Goal: Task Accomplishment & Management: Manage account settings

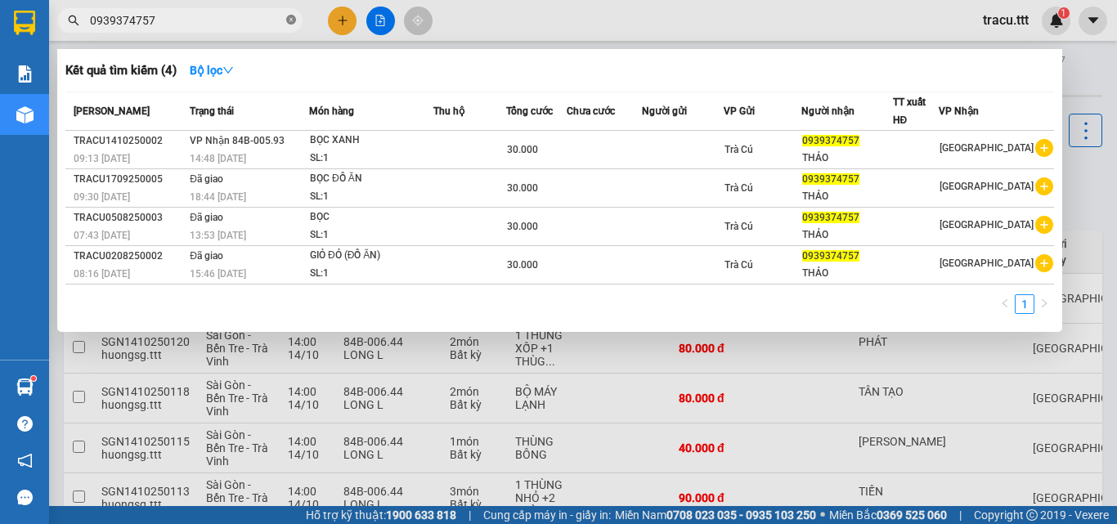
click at [293, 25] on icon "close-circle" at bounding box center [291, 20] width 10 height 10
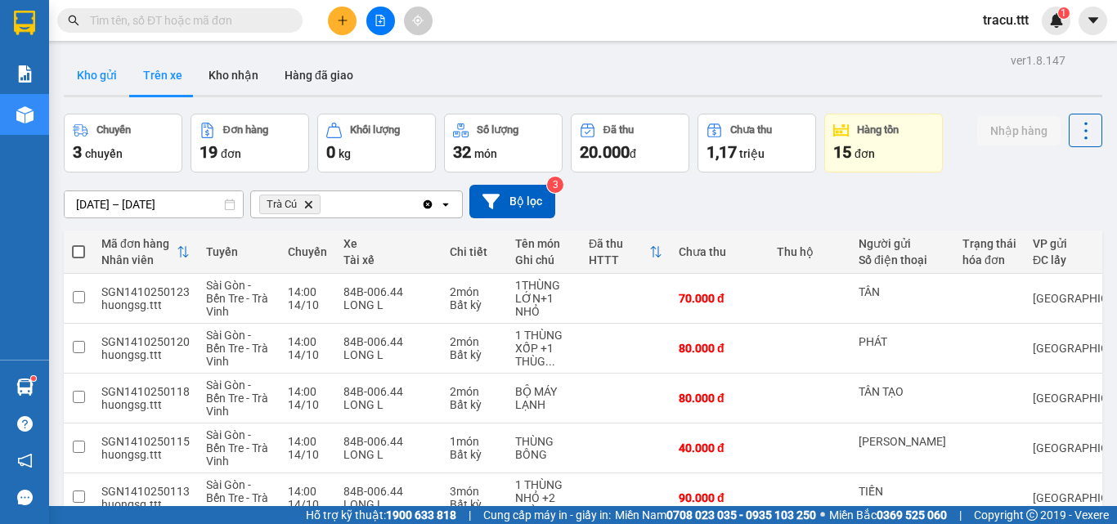
click at [114, 79] on button "Kho gửi" at bounding box center [97, 75] width 66 height 39
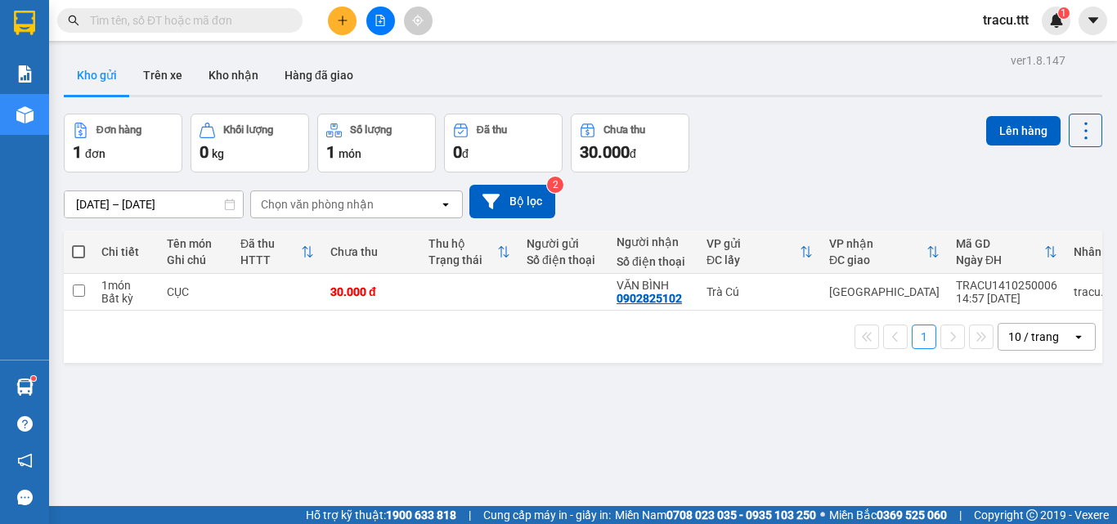
click at [70, 245] on th at bounding box center [78, 252] width 29 height 43
click at [219, 10] on span at bounding box center [179, 20] width 245 height 25
click at [230, 8] on span at bounding box center [179, 20] width 245 height 25
click at [229, 20] on input "text" at bounding box center [186, 20] width 193 height 18
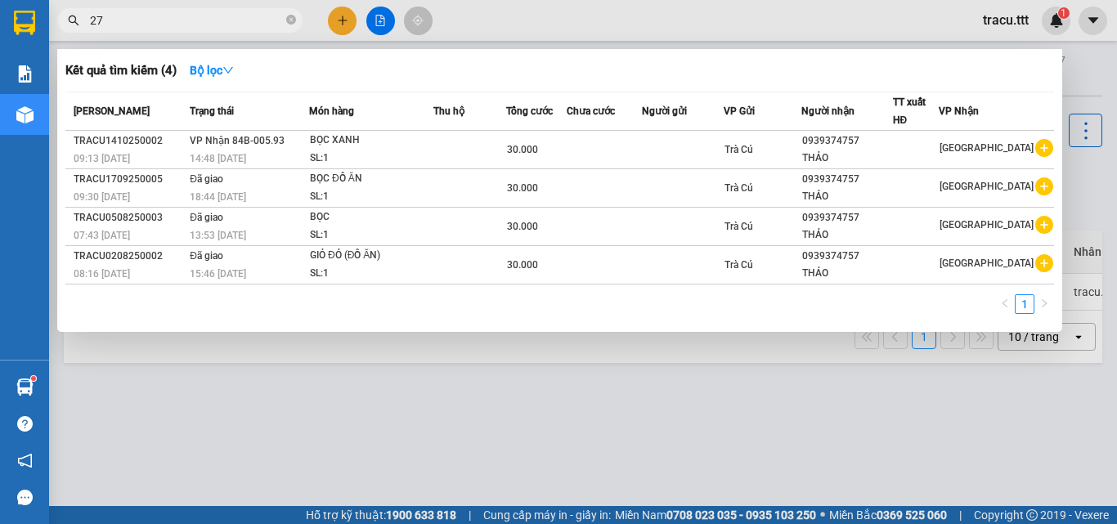
type input "277"
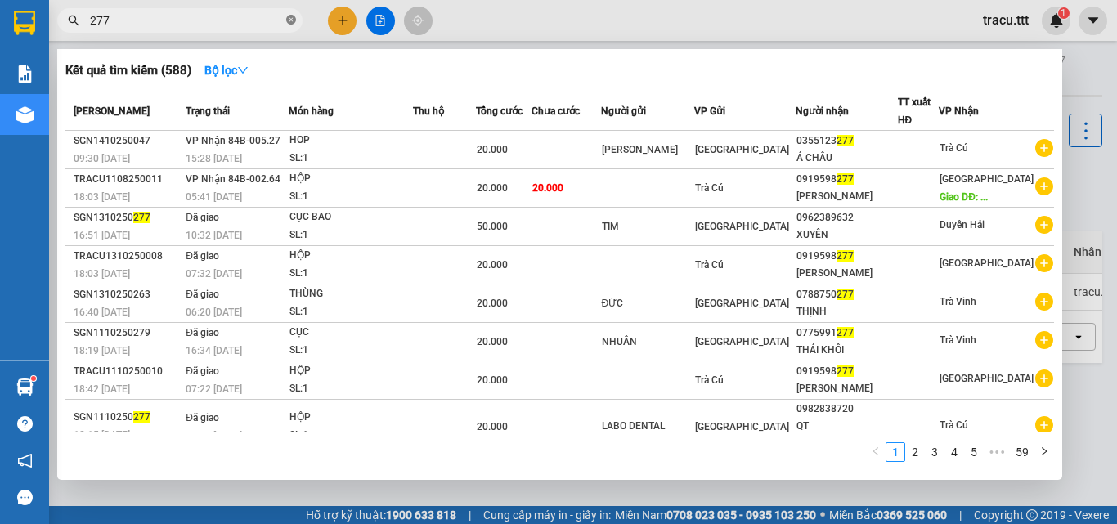
click at [291, 23] on icon "close-circle" at bounding box center [291, 20] width 10 height 10
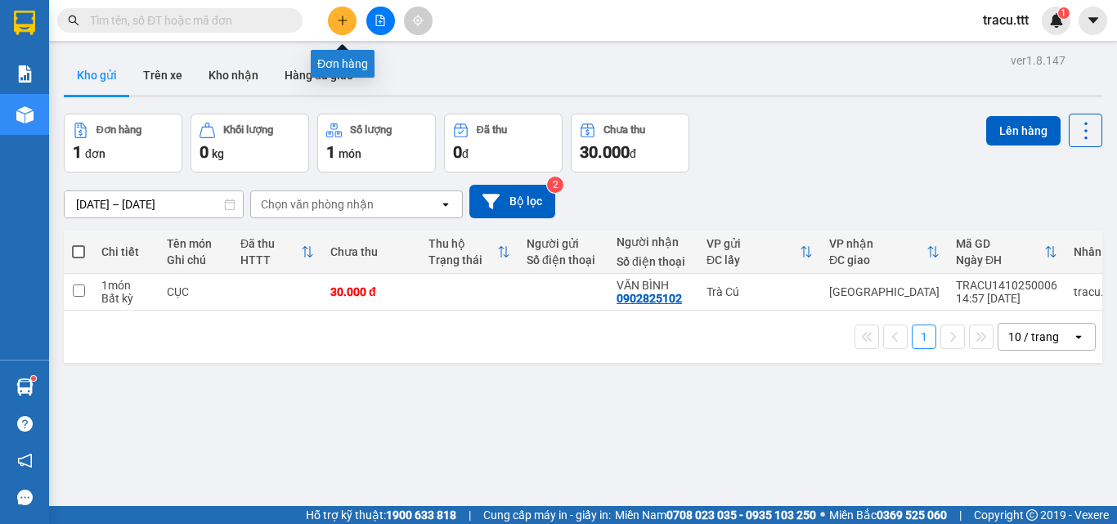
click at [349, 25] on button at bounding box center [342, 21] width 29 height 29
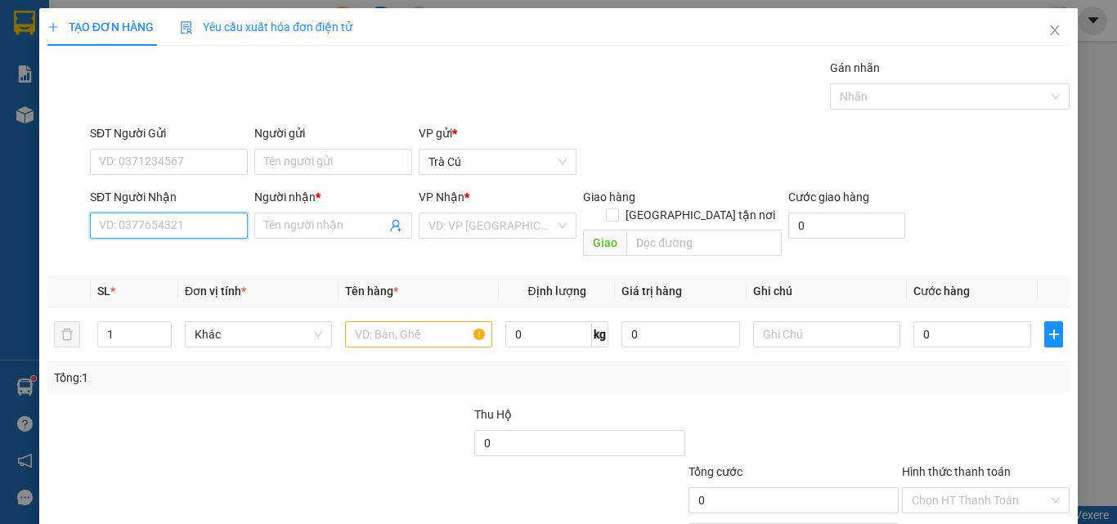
click at [202, 227] on input "SĐT Người Nhận" at bounding box center [169, 226] width 158 height 26
click at [164, 267] on div "0815188180 - ẨN BQ" at bounding box center [167, 258] width 137 height 18
type input "0815188180"
type input "ẨN BQ"
type input "0815188180"
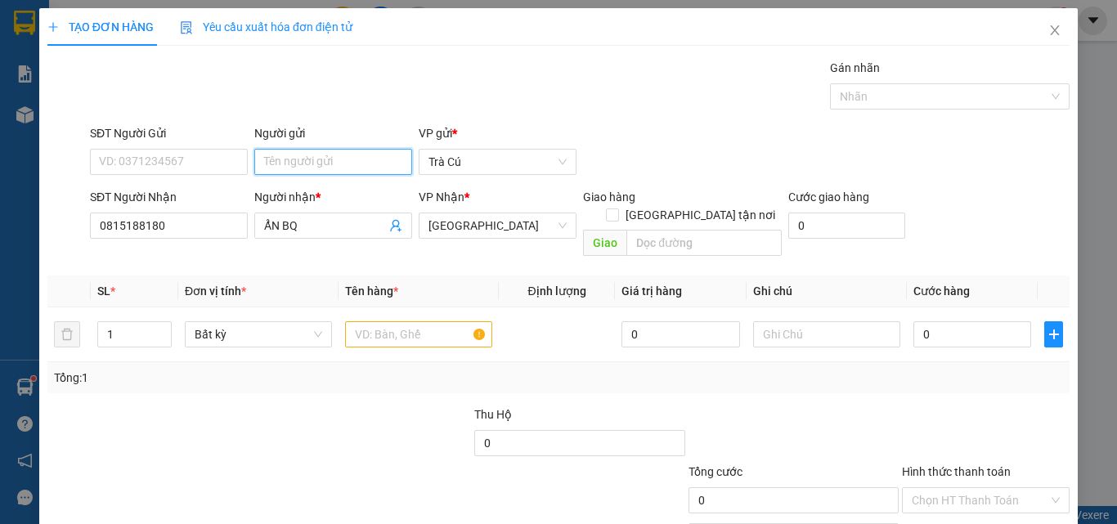
click at [305, 164] on input "Người gửi" at bounding box center [333, 162] width 158 height 26
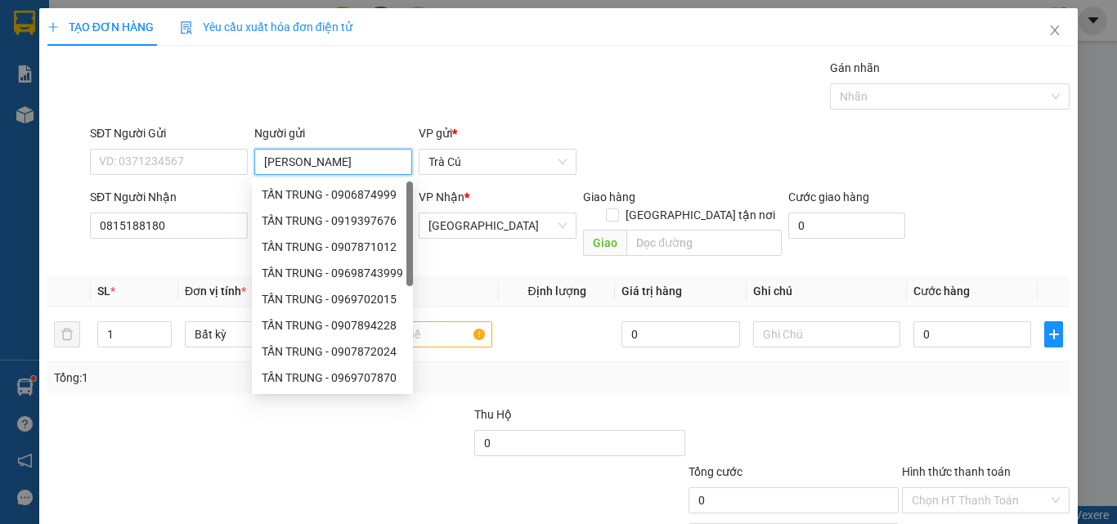
type input "[PERSON_NAME]"
drag, startPoint x: 459, startPoint y: 359, endPoint x: 458, endPoint y: 344, distance: 15.6
click at [461, 369] on div "Tổng: 1" at bounding box center [558, 378] width 1009 height 18
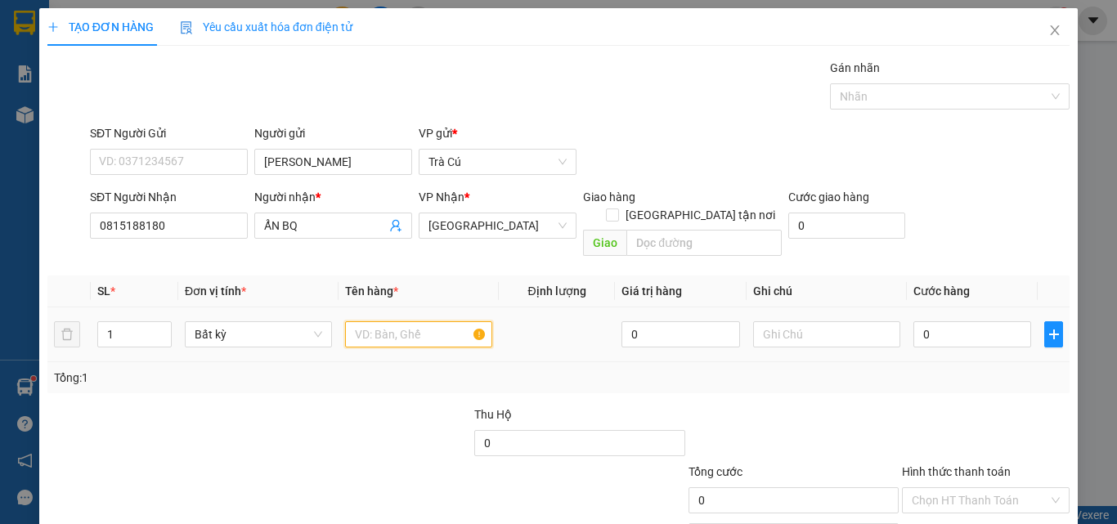
click at [445, 321] on input "text" at bounding box center [418, 334] width 147 height 26
type input "TH"
click at [969, 318] on div "0" at bounding box center [973, 334] width 118 height 33
click at [969, 321] on input "0" at bounding box center [973, 334] width 118 height 26
type input "4"
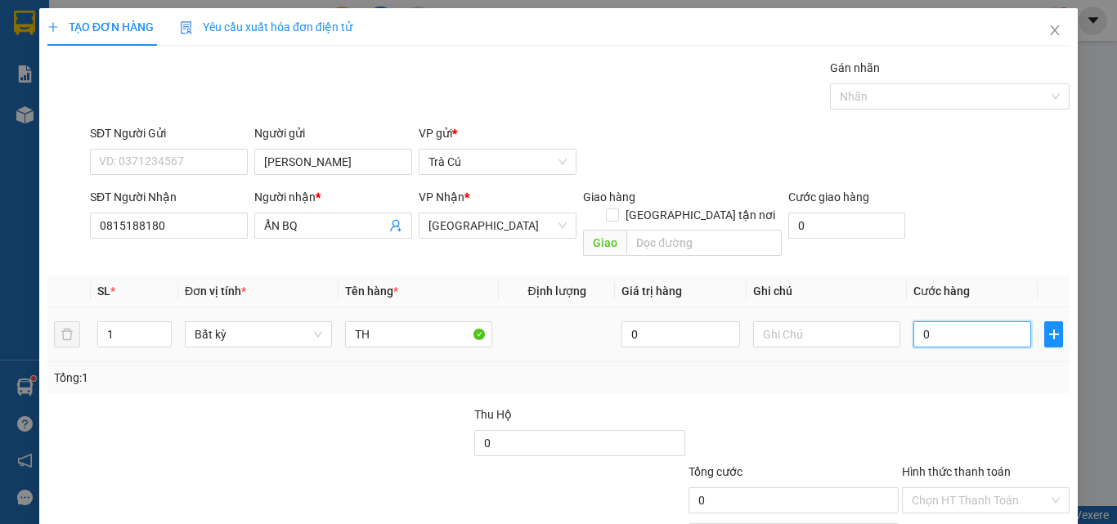
type input "4"
type input "40"
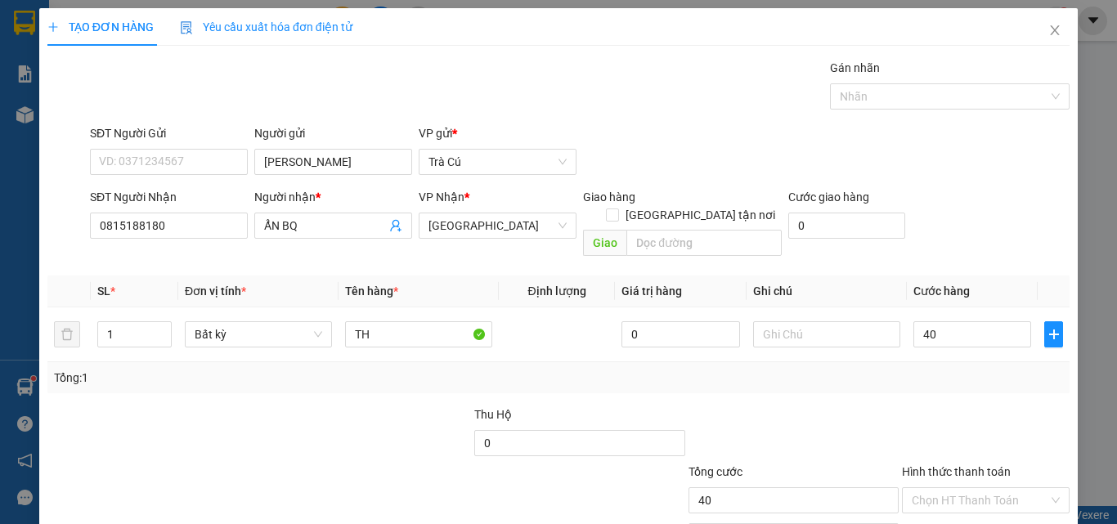
type input "40.000"
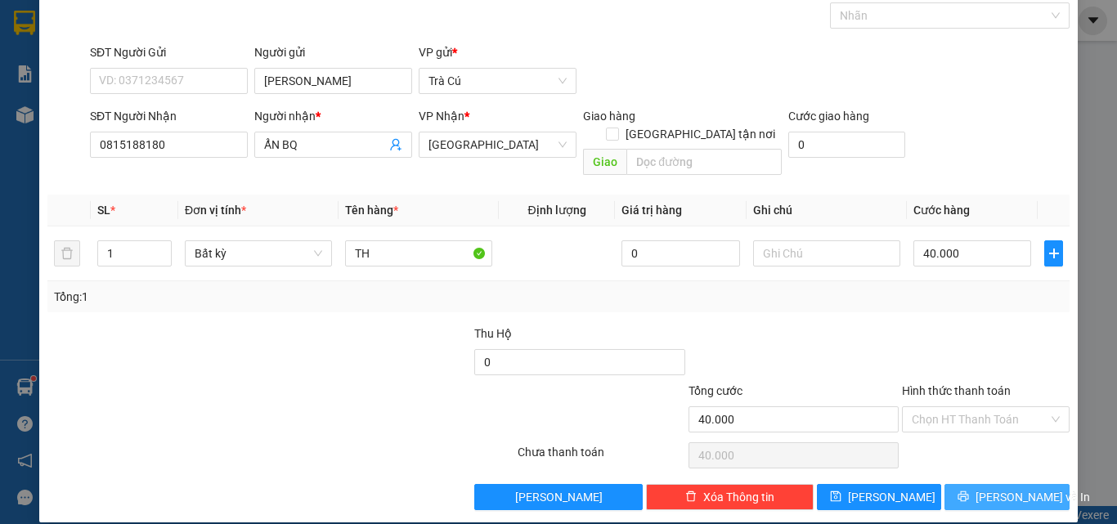
click at [1017, 488] on span "[PERSON_NAME] và In" at bounding box center [1033, 497] width 115 height 18
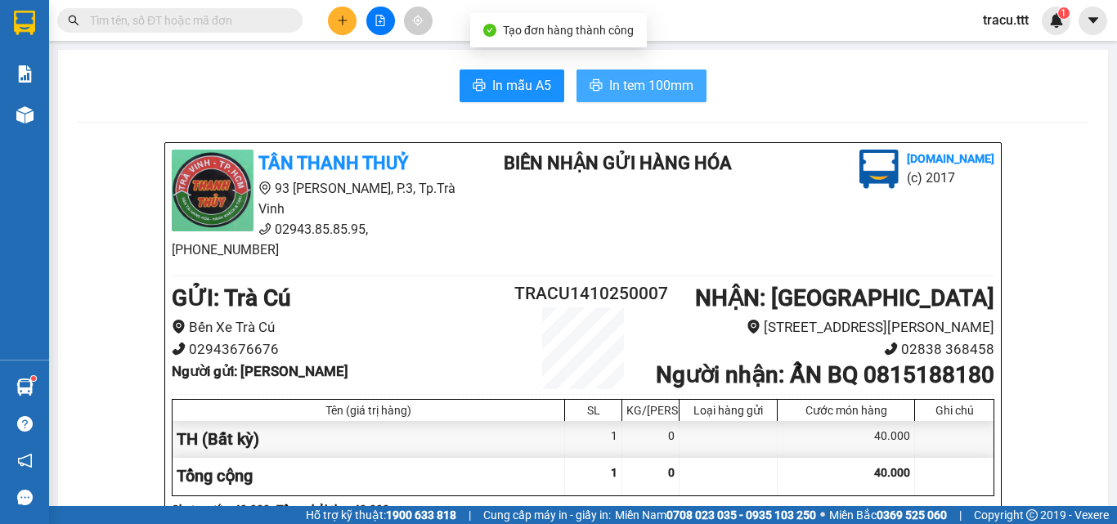
click at [676, 74] on button "In tem 100mm" at bounding box center [642, 86] width 130 height 33
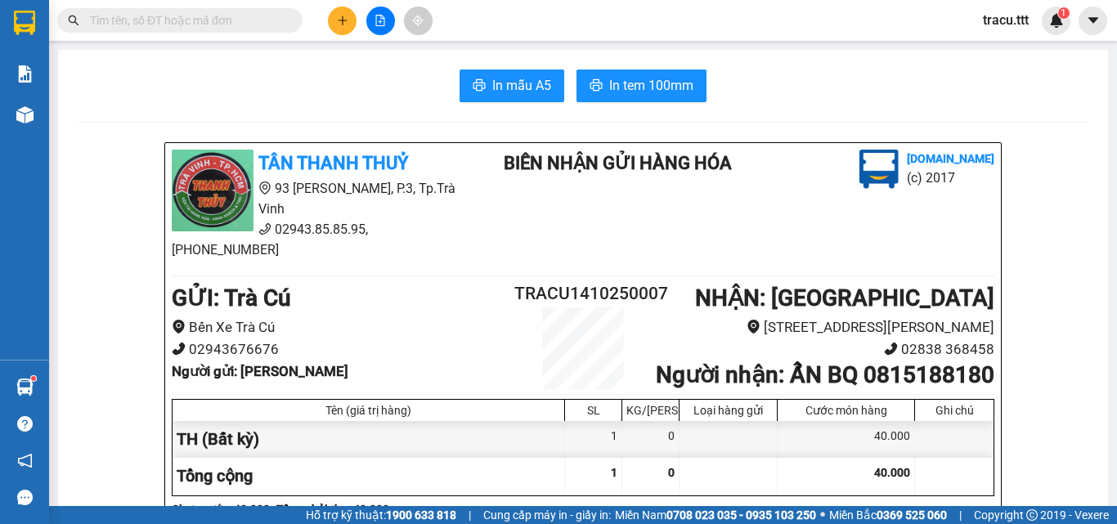
click at [39, 29] on div at bounding box center [24, 26] width 49 height 53
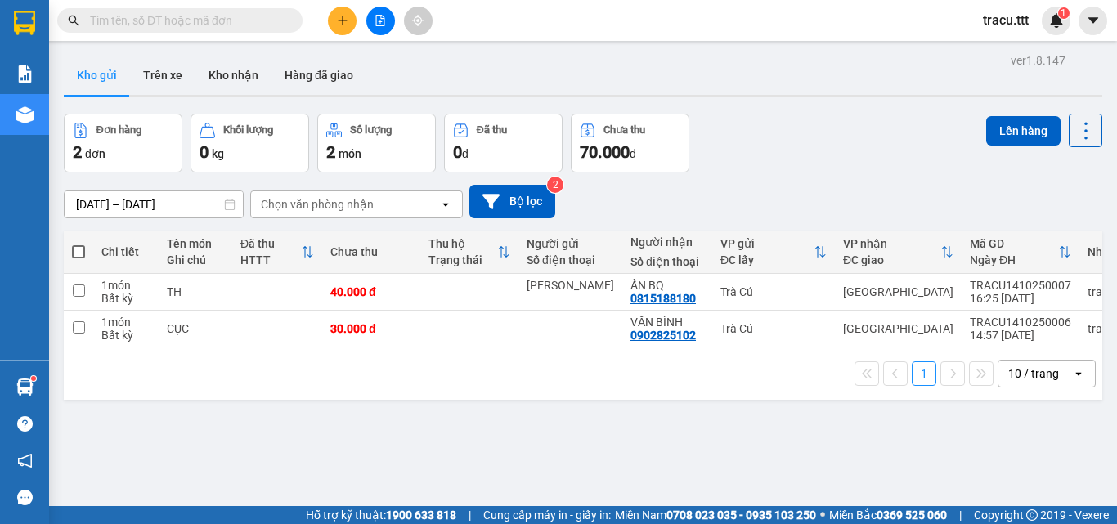
drag, startPoint x: 82, startPoint y: 244, endPoint x: 101, endPoint y: 242, distance: 18.9
click at [82, 245] on label at bounding box center [78, 252] width 13 height 16
click at [79, 244] on input "checkbox" at bounding box center [79, 244] width 0 height 0
checkbox input "true"
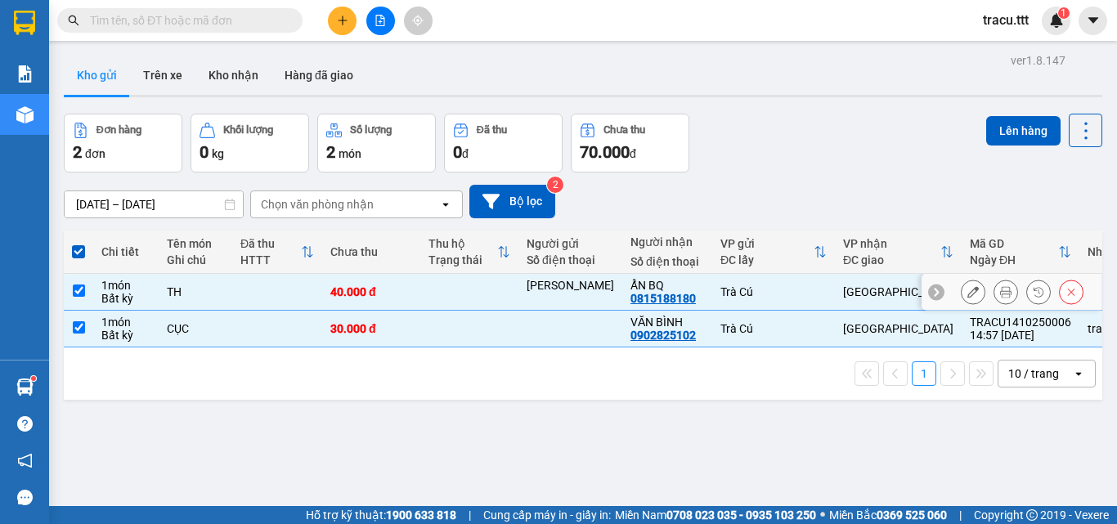
click at [474, 278] on td at bounding box center [469, 292] width 98 height 37
checkbox input "false"
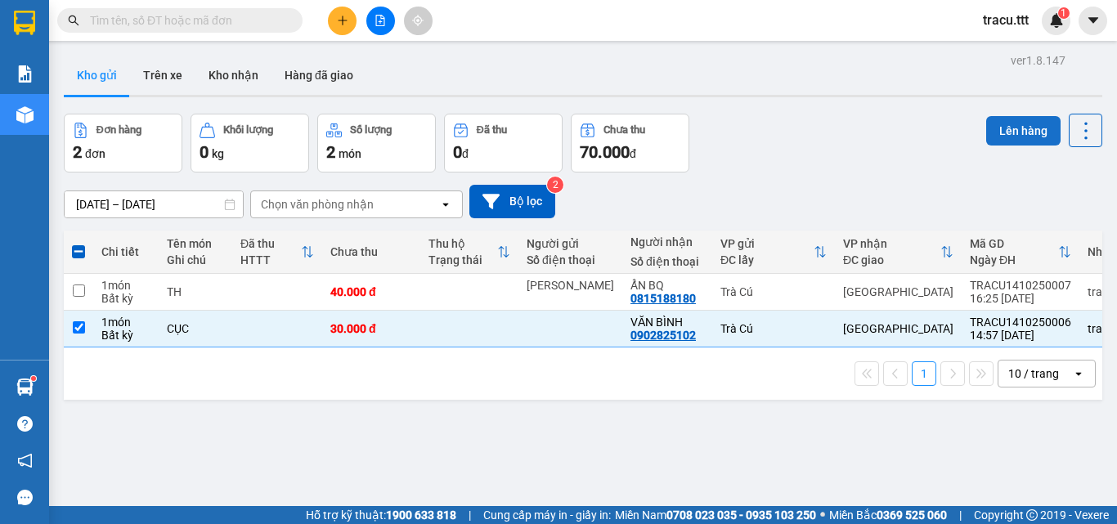
click at [1008, 137] on button "Lên hàng" at bounding box center [1023, 130] width 74 height 29
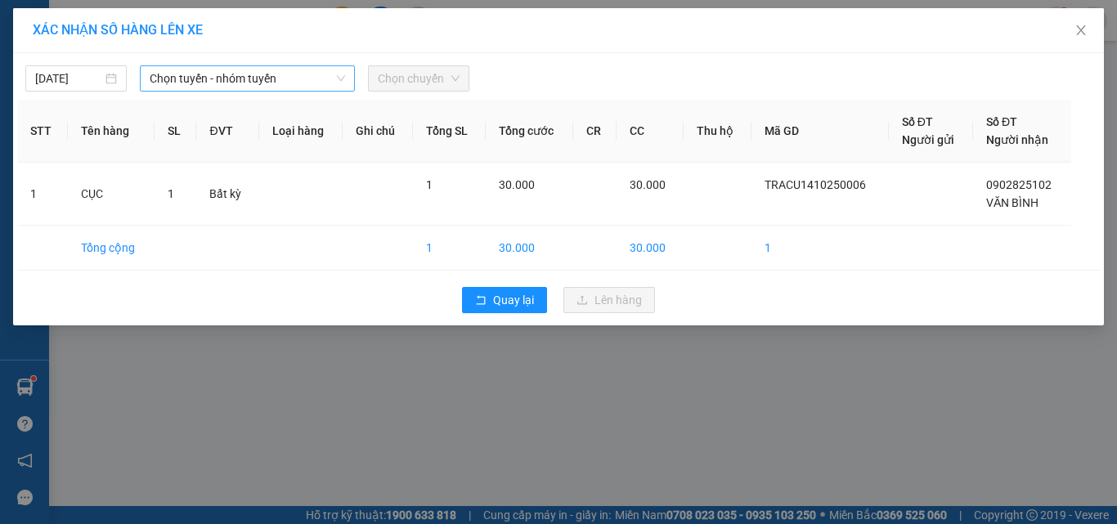
click at [238, 75] on span "Chọn tuyến - nhóm tuyến" at bounding box center [247, 78] width 195 height 25
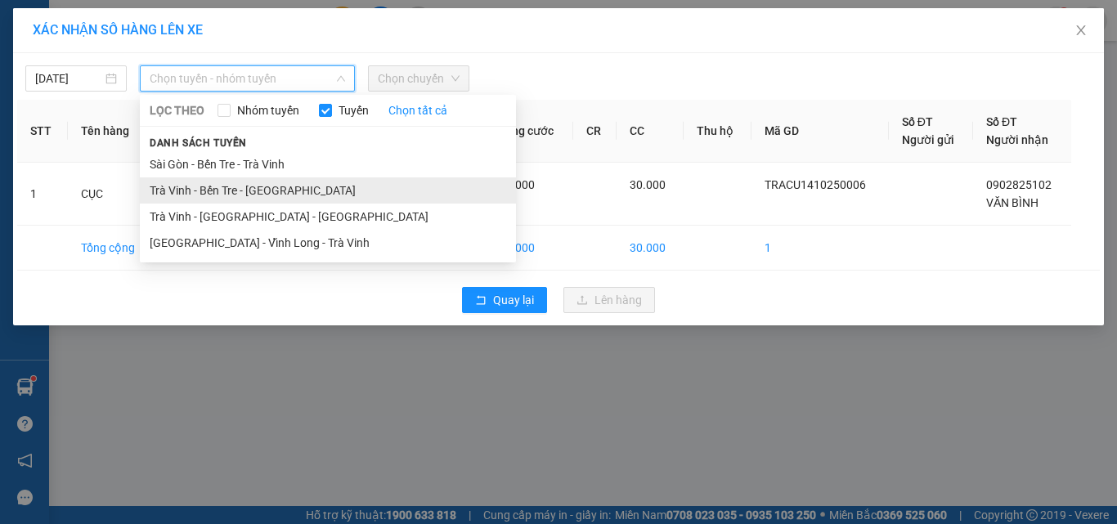
click at [179, 181] on li "Trà Vinh - Bến Tre - [GEOGRAPHIC_DATA]" at bounding box center [328, 190] width 376 height 26
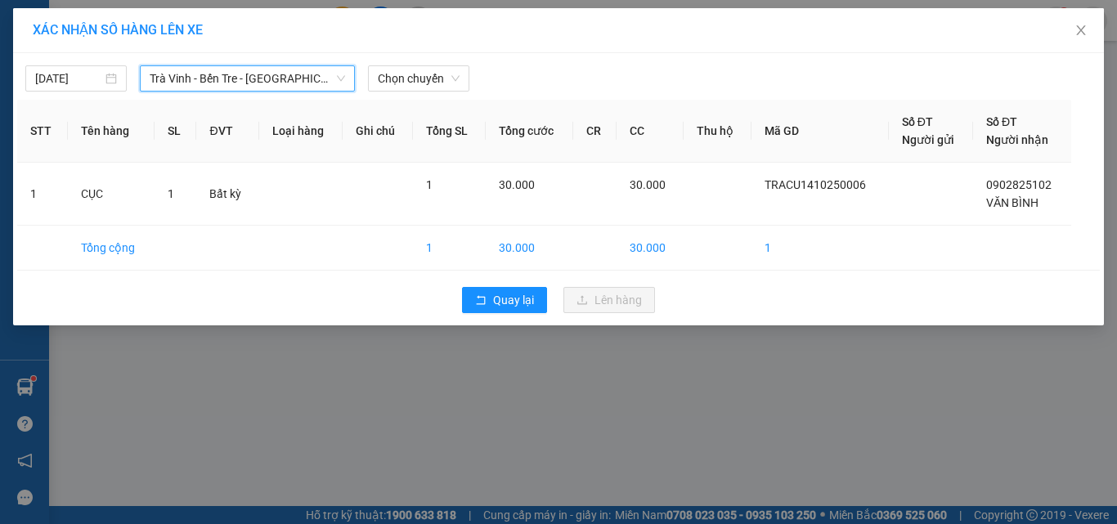
click at [416, 94] on div "[DATE] Trà Vinh - Bến Tre - [GEOGRAPHIC_DATA] [GEOGRAPHIC_DATA] - [GEOGRAPHIC_D…" at bounding box center [558, 189] width 1091 height 272
click at [1083, 33] on icon "close" at bounding box center [1080, 30] width 9 height 10
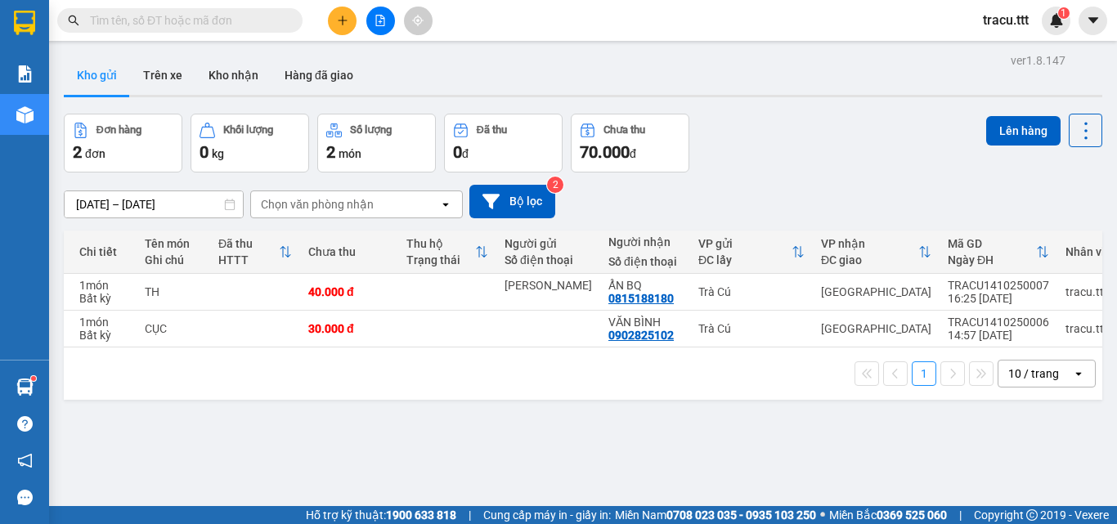
scroll to position [0, 38]
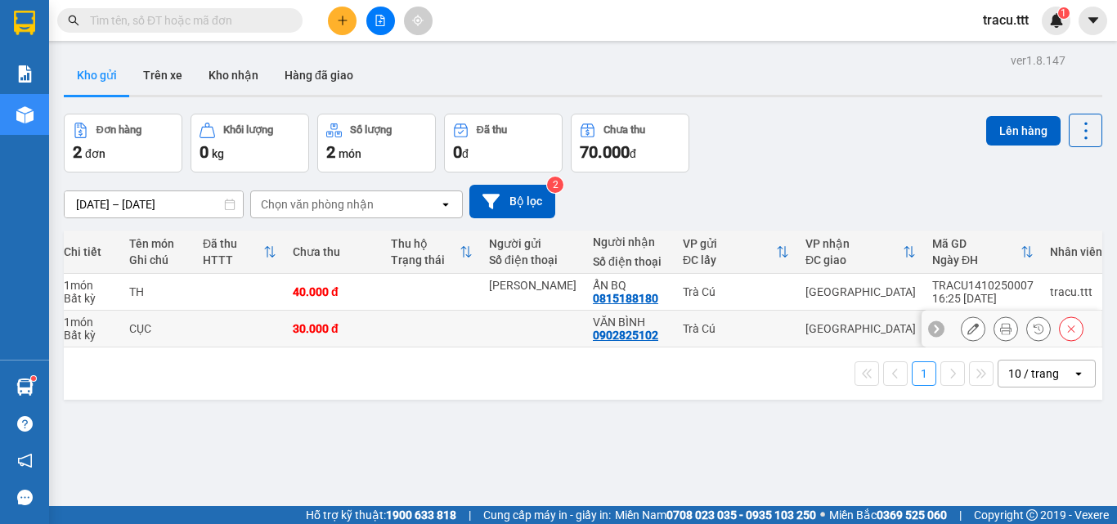
click at [503, 354] on div "1 10 / trang open" at bounding box center [583, 374] width 1039 height 52
click at [516, 324] on div at bounding box center [533, 328] width 88 height 13
checkbox input "true"
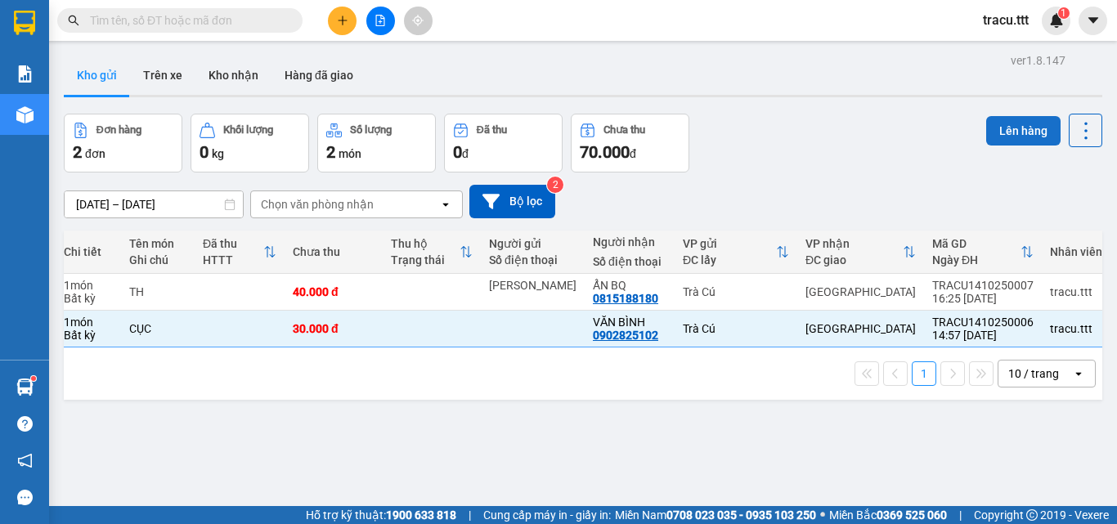
click at [986, 130] on button "Lên hàng" at bounding box center [1023, 130] width 74 height 29
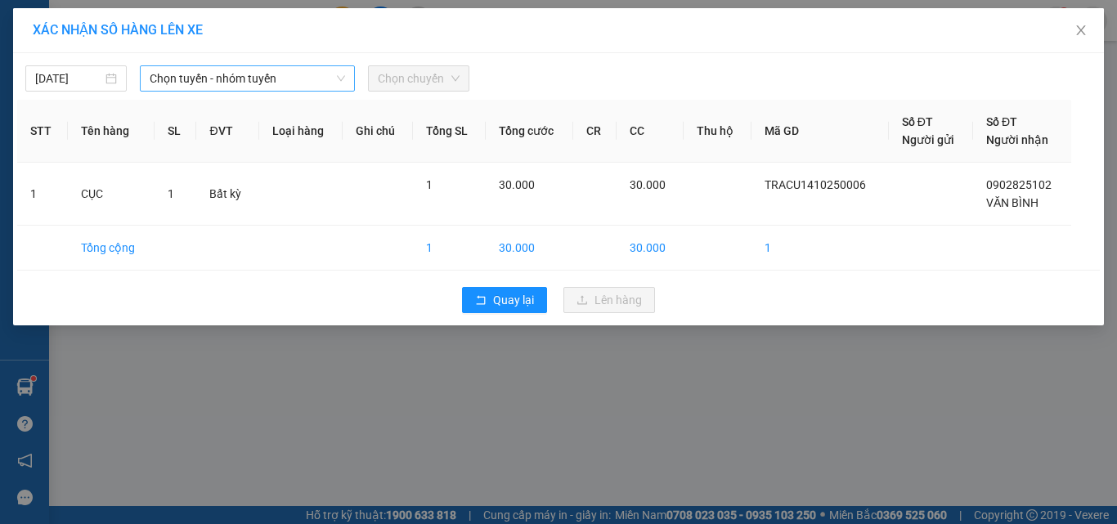
click at [262, 83] on span "Chọn tuyến - nhóm tuyến" at bounding box center [247, 78] width 195 height 25
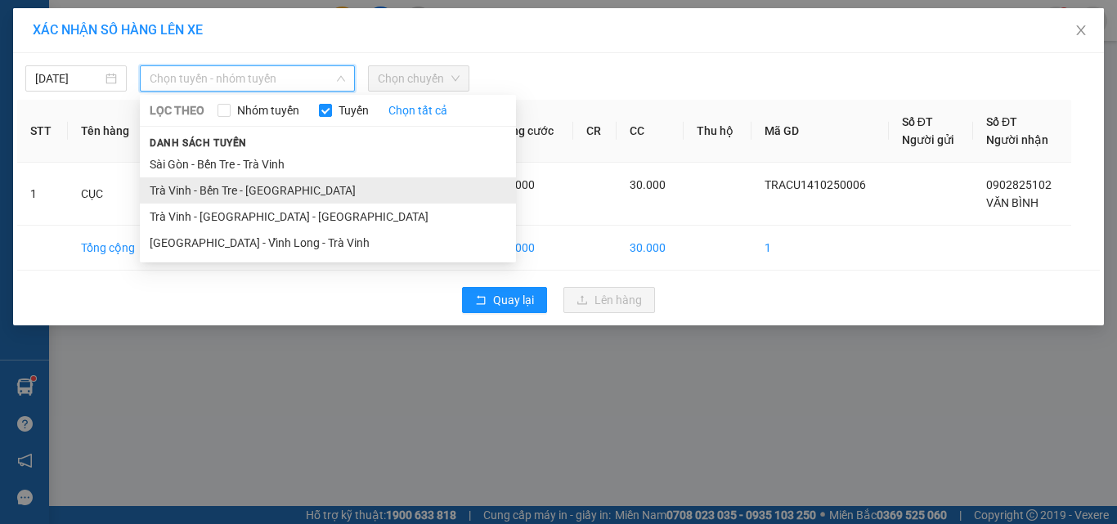
click at [213, 200] on li "Trà Vinh - Bến Tre - [GEOGRAPHIC_DATA]" at bounding box center [328, 190] width 376 height 26
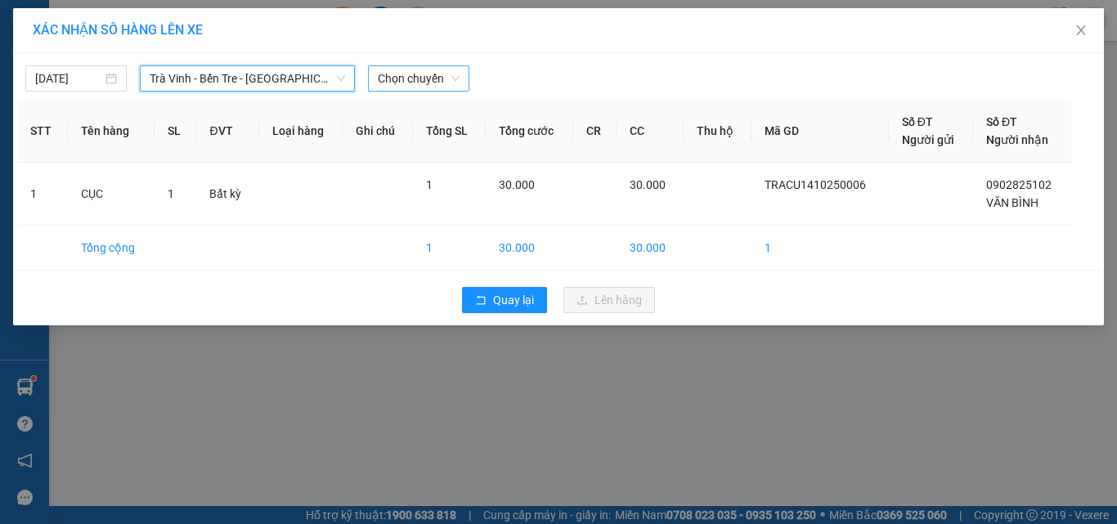
click at [408, 84] on span "Chọn chuyến" at bounding box center [419, 78] width 82 height 25
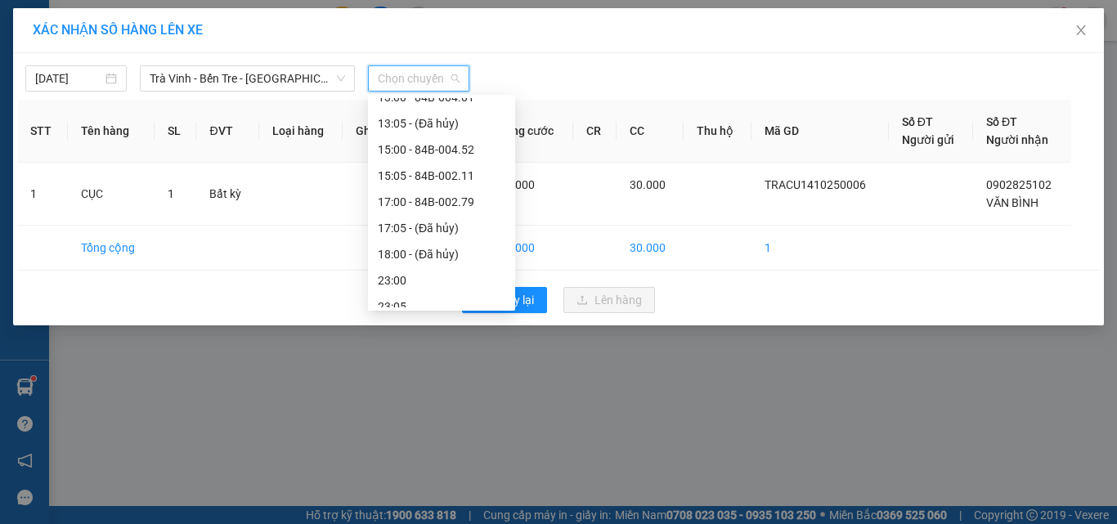
scroll to position [340, 0]
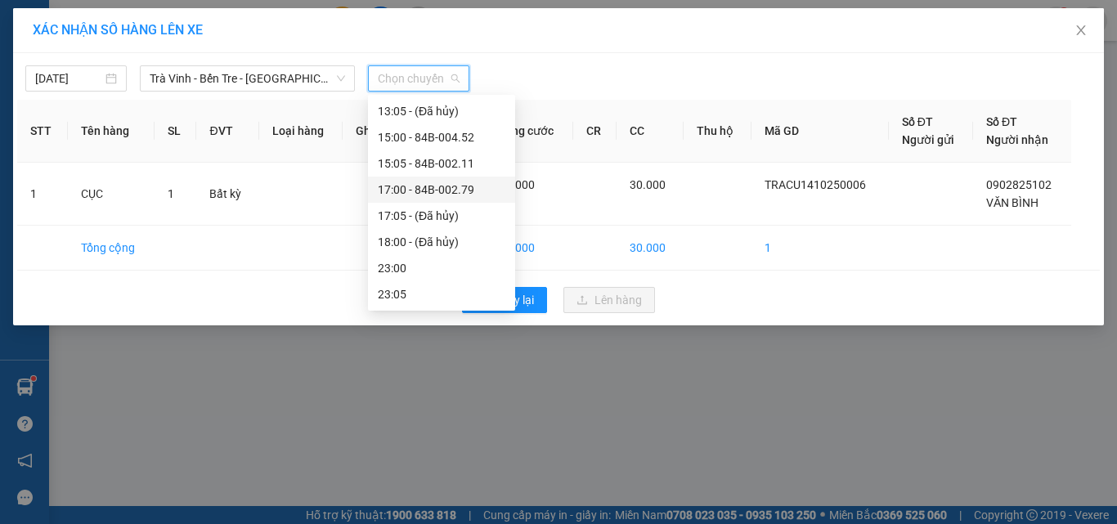
click at [460, 196] on div "17:00 - 84B-002.79" at bounding box center [442, 190] width 128 height 18
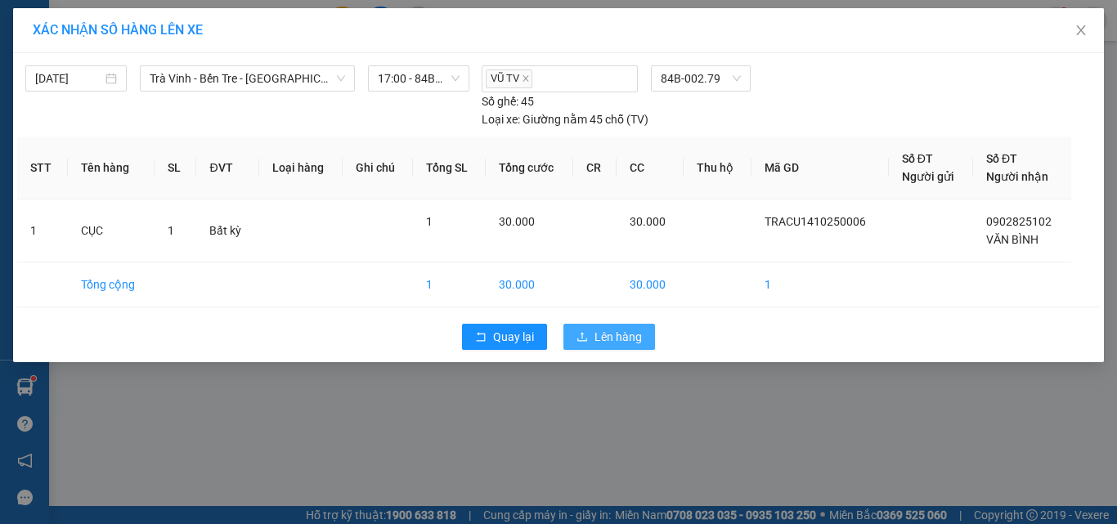
click at [598, 333] on span "Lên hàng" at bounding box center [618, 337] width 47 height 18
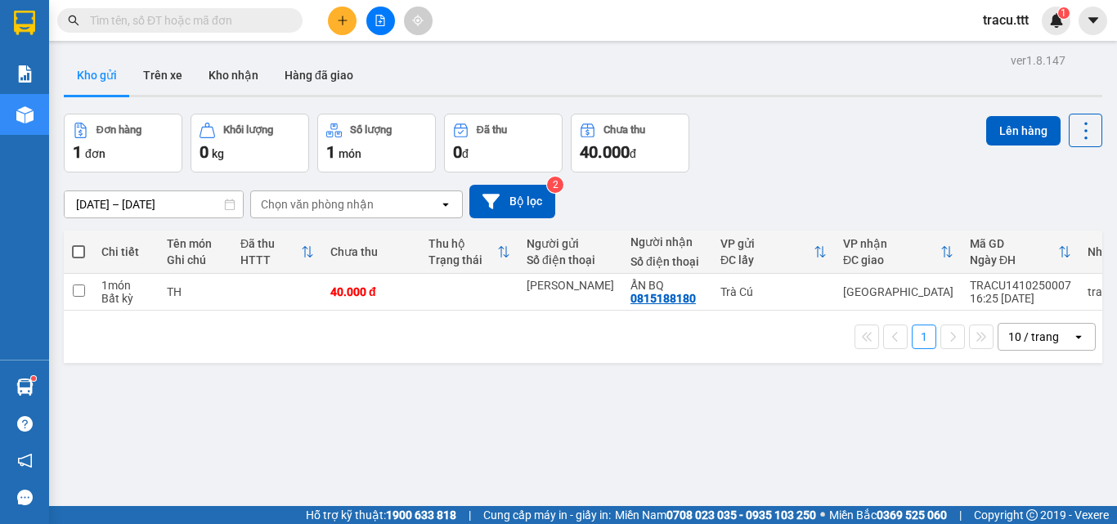
click at [335, 30] on button at bounding box center [342, 21] width 29 height 29
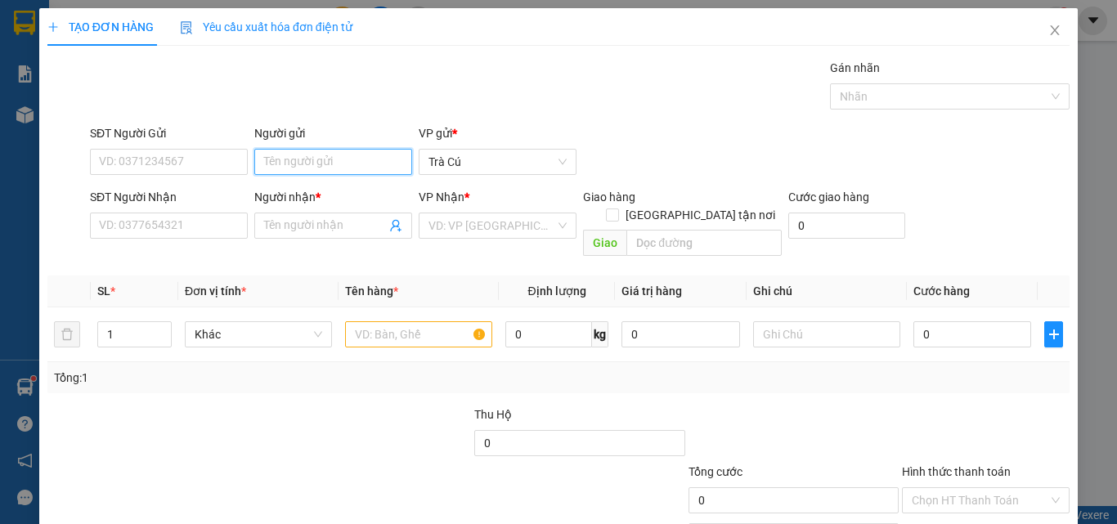
click at [335, 164] on input "Người gửi" at bounding box center [333, 162] width 158 height 26
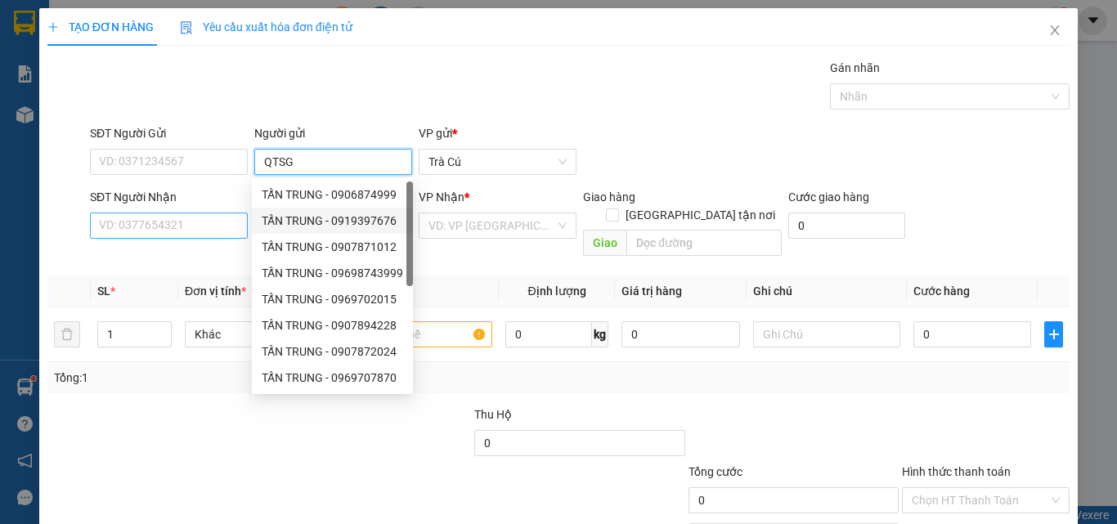
type input "QTSG"
click at [222, 224] on input "SĐT Người Nhận" at bounding box center [169, 226] width 158 height 26
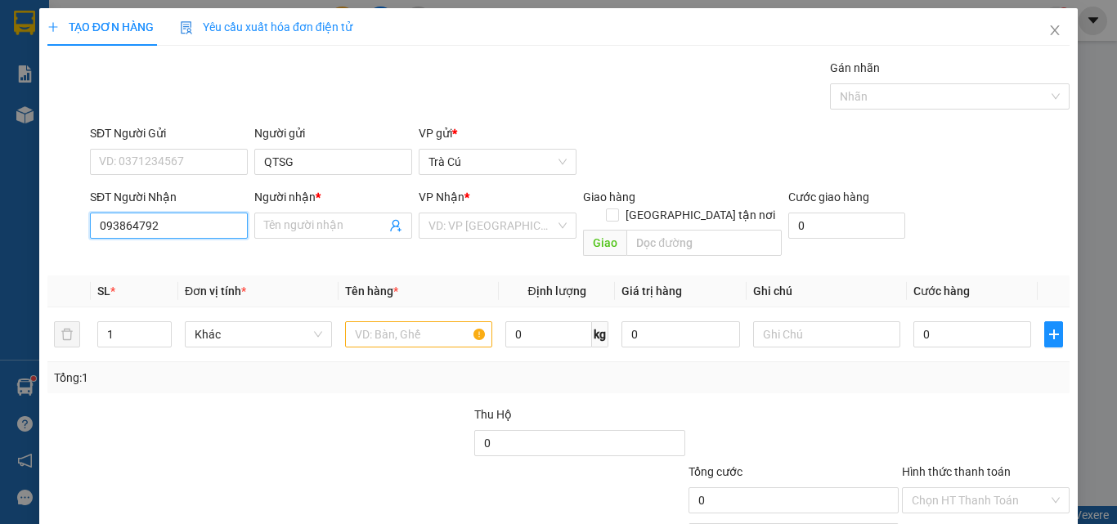
type input "0938647922"
click at [230, 261] on div "0938647922 - THIÊN NHIÊN" at bounding box center [170, 258] width 143 height 18
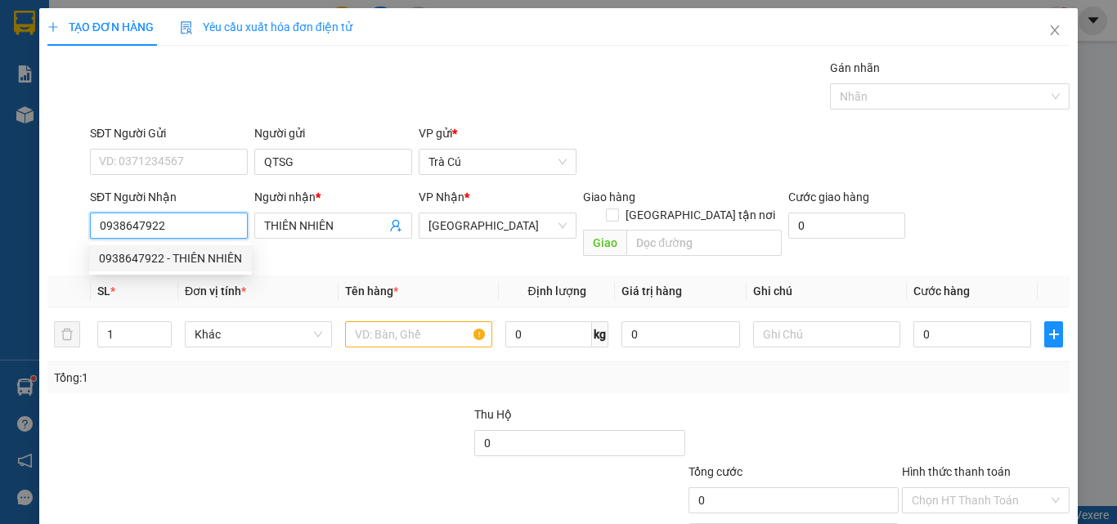
type input "THIÊN NHIÊN"
type input "0938647922"
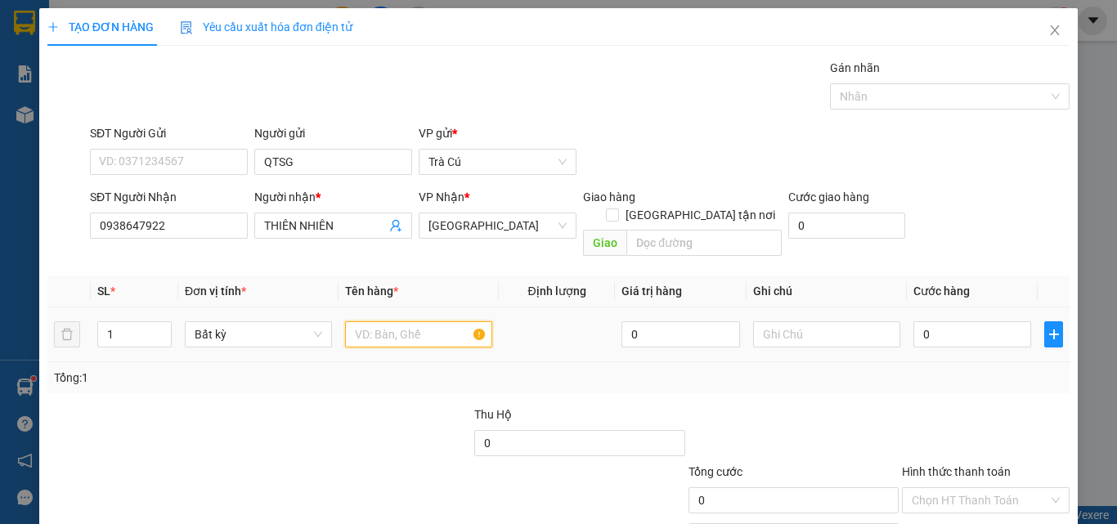
click at [392, 321] on input "text" at bounding box center [418, 334] width 147 height 26
type input "HỘP"
click at [969, 321] on input "0" at bounding box center [973, 334] width 118 height 26
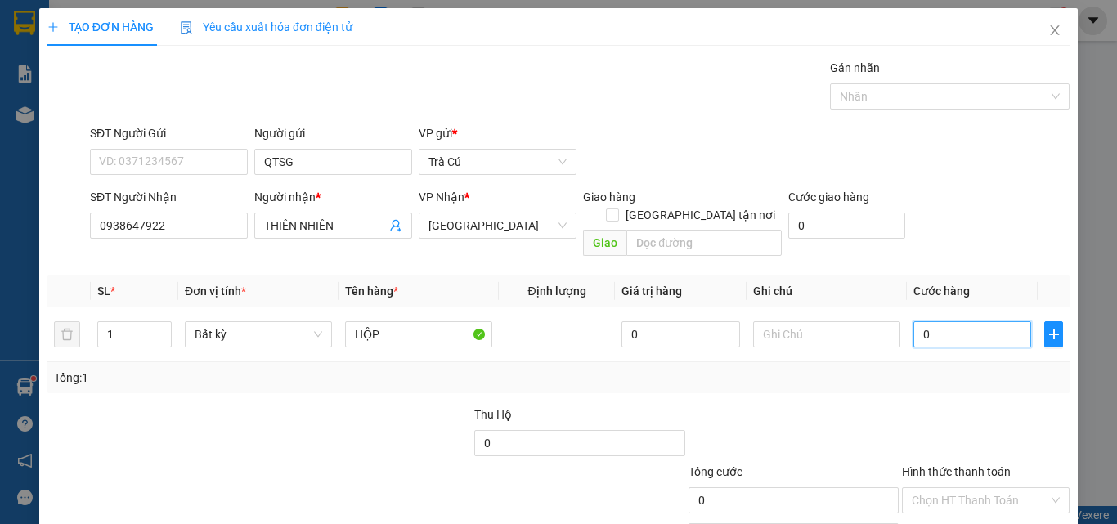
type input "2"
type input "20"
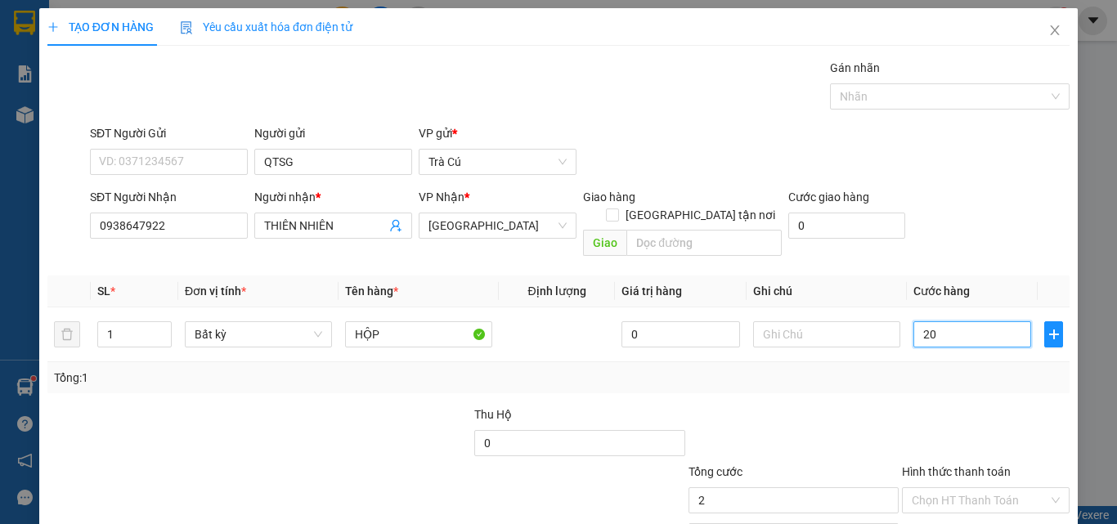
type input "20"
type input "20.000"
click at [1004, 488] on input "Hình thức thanh toán" at bounding box center [980, 500] width 137 height 25
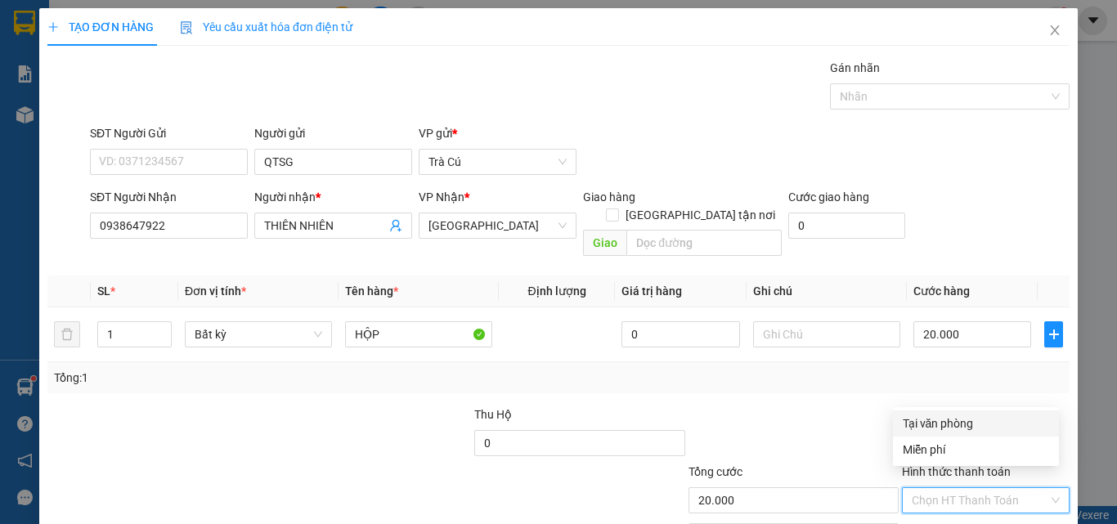
click at [990, 419] on div "Tại văn phòng" at bounding box center [976, 424] width 146 height 18
type input "0"
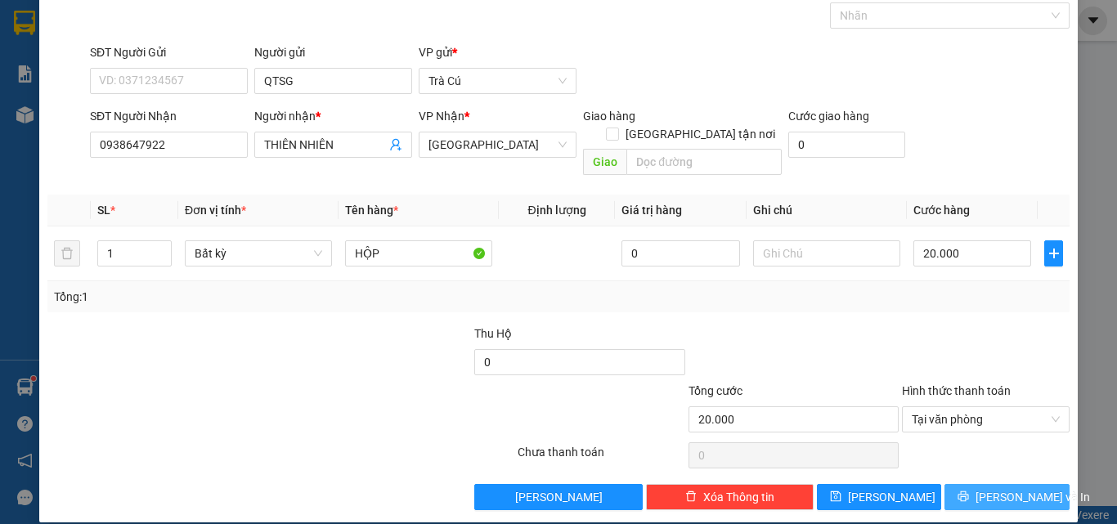
click at [1026, 484] on button "[PERSON_NAME] và In" at bounding box center [1007, 497] width 125 height 26
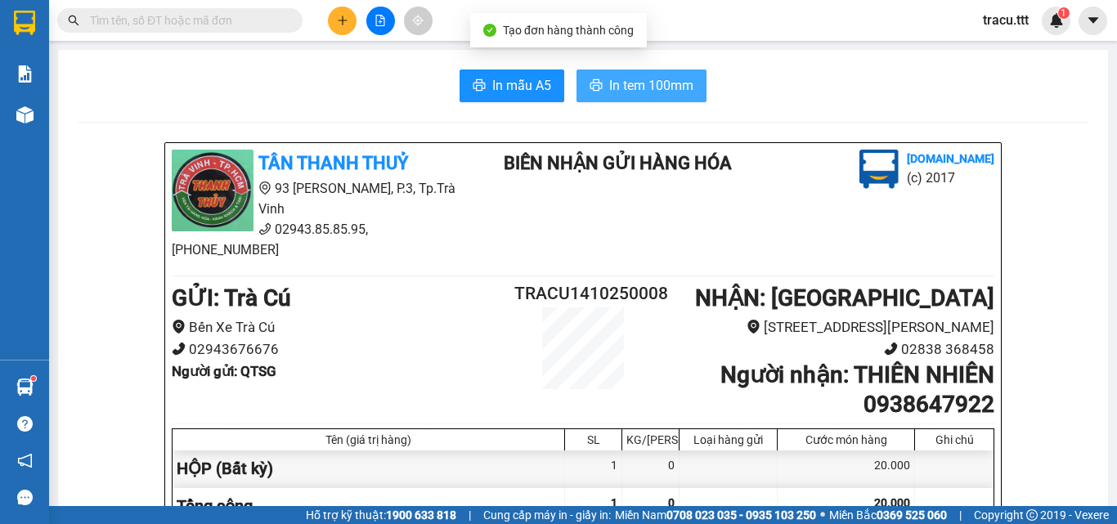
drag, startPoint x: 649, startPoint y: 98, endPoint x: 640, endPoint y: 117, distance: 20.9
click at [649, 97] on button "In tem 100mm" at bounding box center [642, 86] width 130 height 33
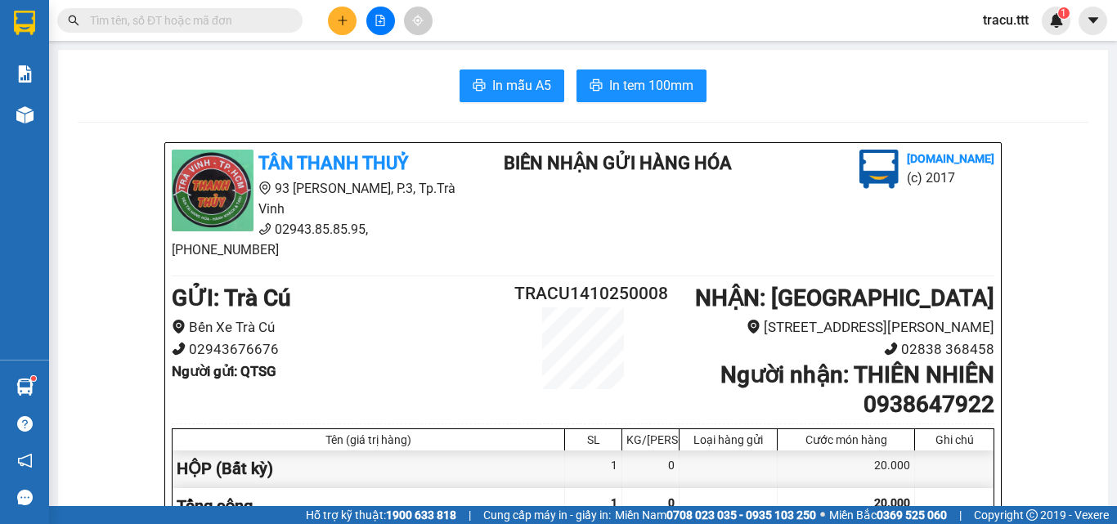
drag, startPoint x: 272, startPoint y: 20, endPoint x: 263, endPoint y: 28, distance: 11.6
click at [267, 24] on input "text" at bounding box center [186, 20] width 193 height 18
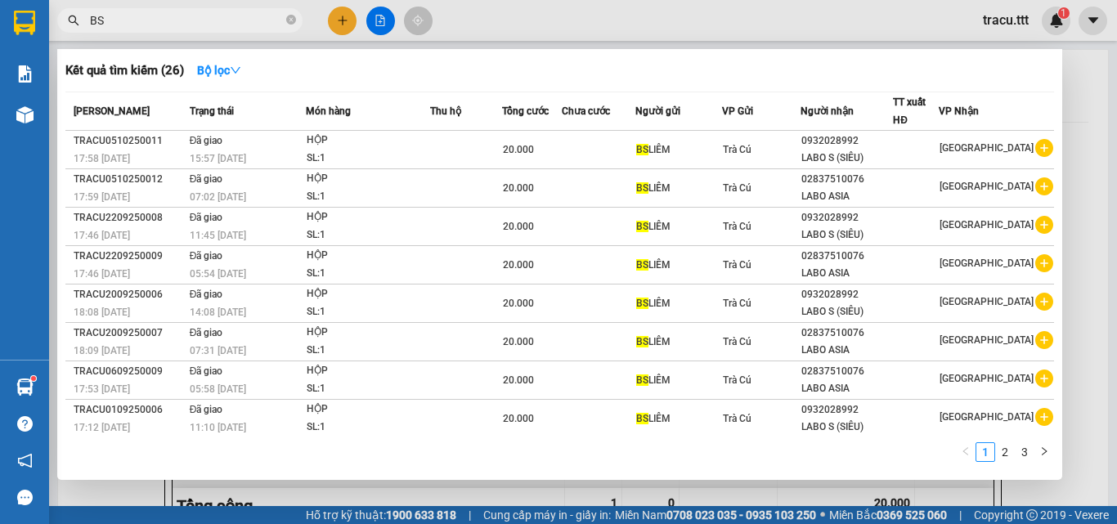
type input "B"
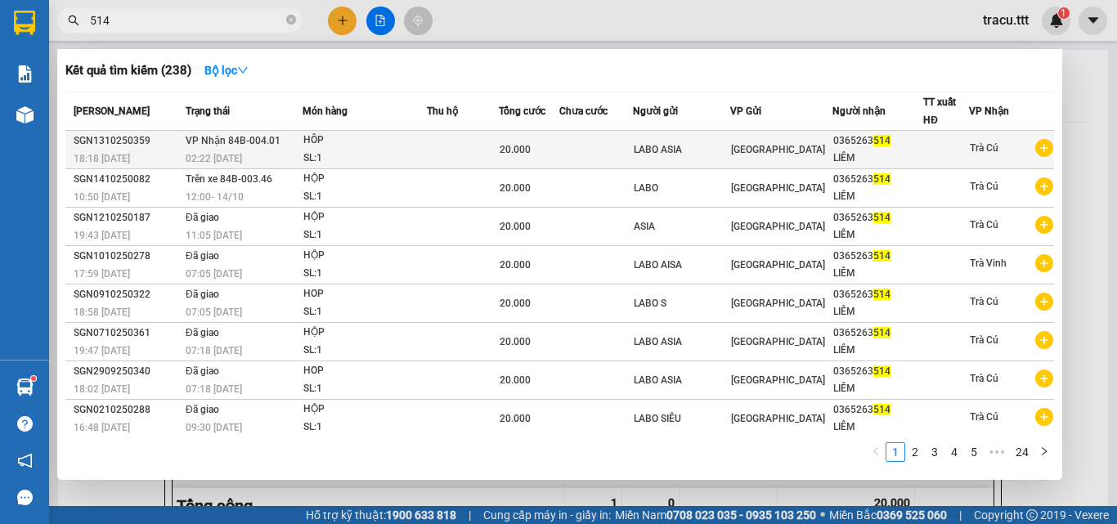
type input "514"
click at [946, 154] on div at bounding box center [946, 149] width 44 height 17
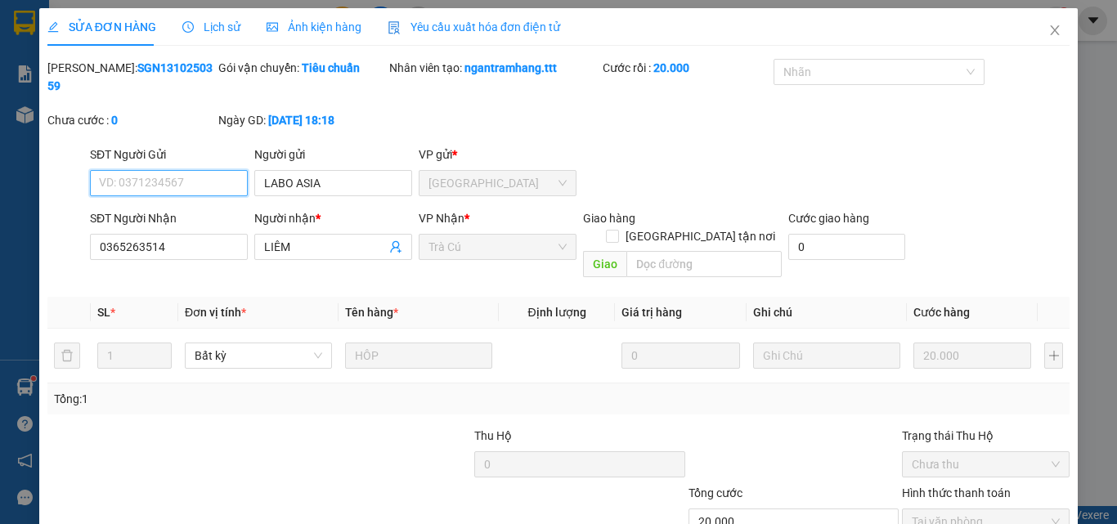
type input "LABO ASIA"
type input "0365263514"
type input "LIÊM"
type input "20.000"
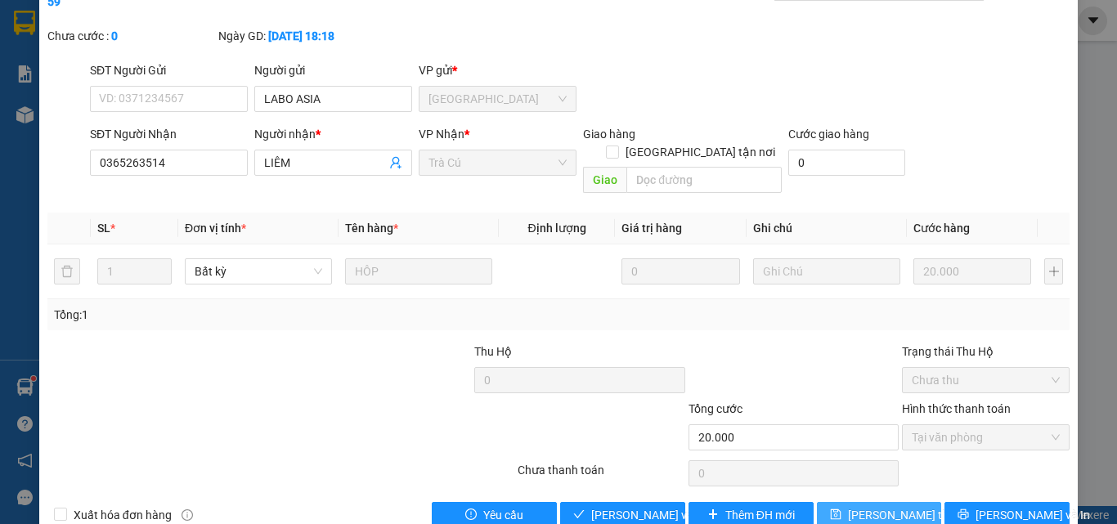
click at [865, 506] on span "[PERSON_NAME] thay đổi" at bounding box center [913, 515] width 131 height 18
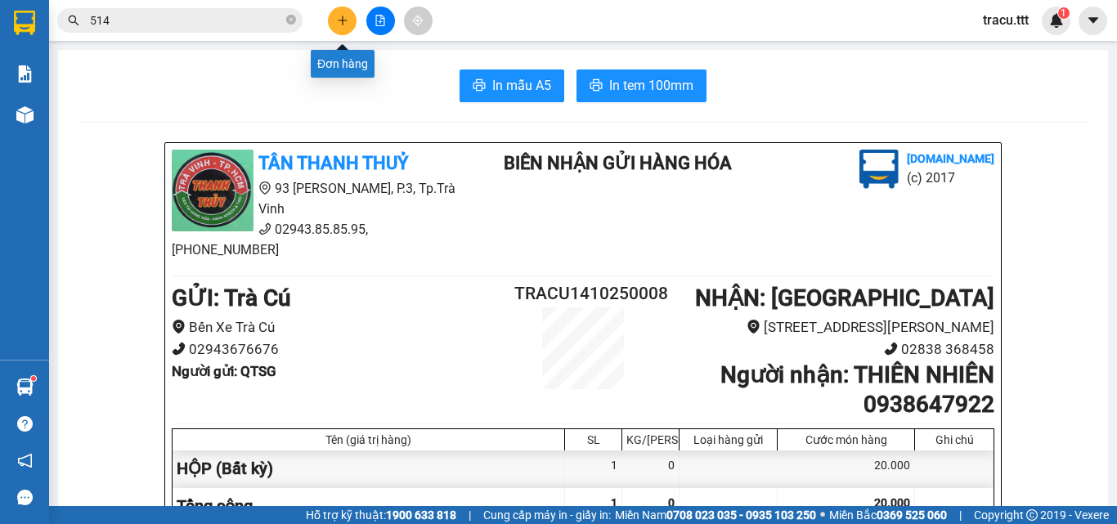
click at [340, 25] on icon "plus" at bounding box center [342, 20] width 11 height 11
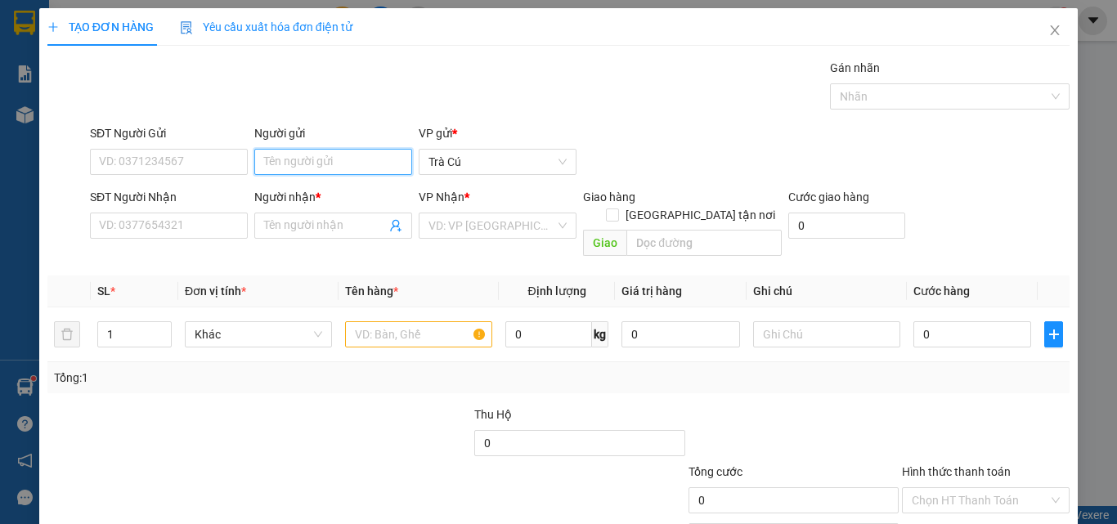
click at [332, 165] on input "Người gửi" at bounding box center [333, 162] width 158 height 26
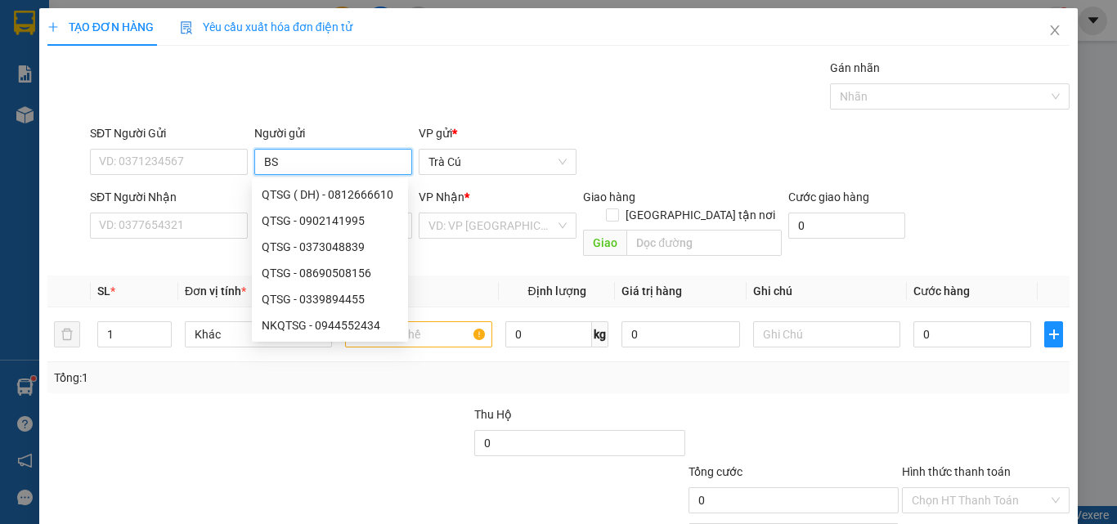
type input "B"
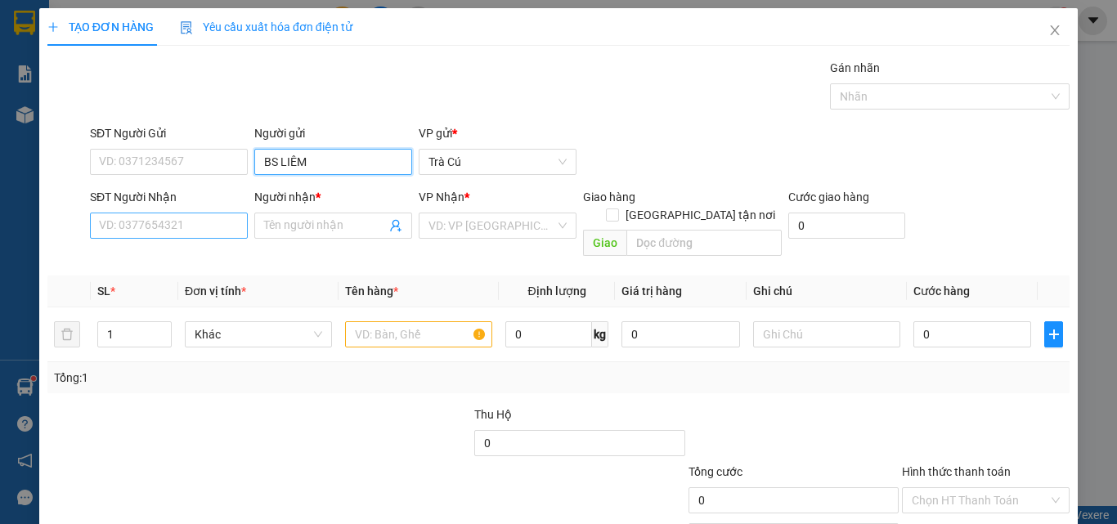
type input "BS LIÊM"
click at [190, 225] on input "SĐT Người Nhận" at bounding box center [169, 226] width 158 height 26
type input "0932028992"
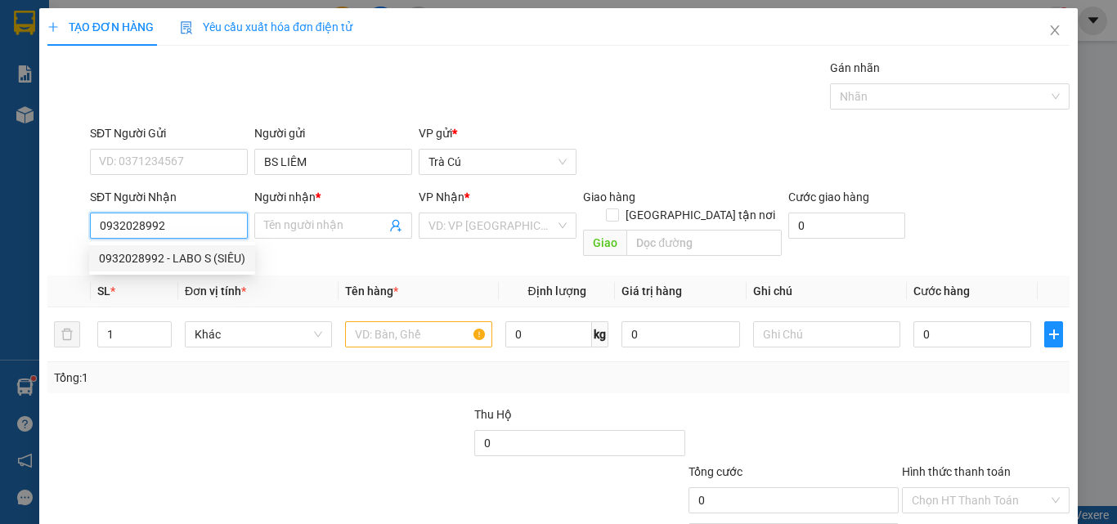
click at [189, 258] on div "0932028992 - LABO S (SIÊU)" at bounding box center [172, 258] width 146 height 18
type input "LABO S (SIÊU)"
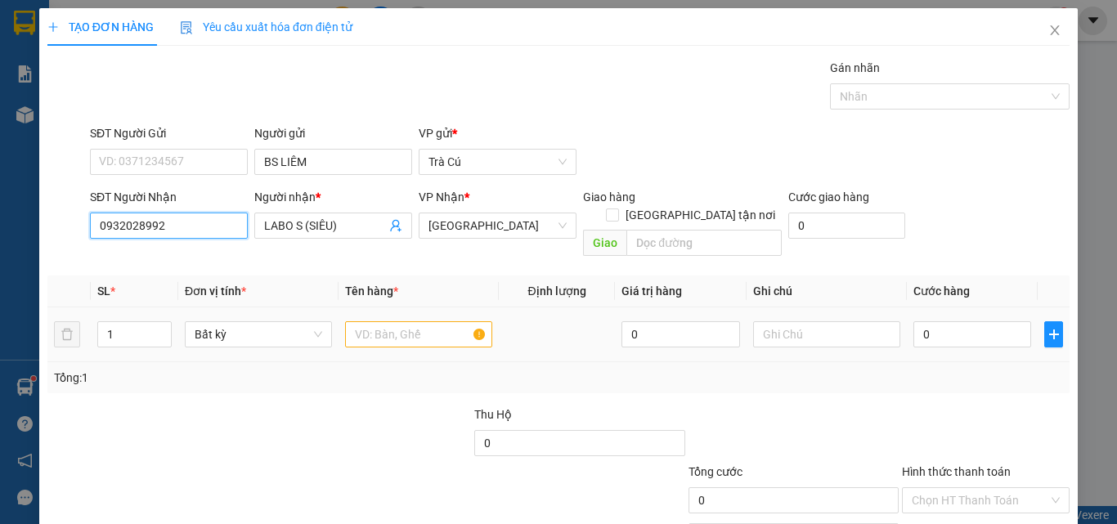
type input "0932028992"
click at [391, 321] on input "text" at bounding box center [418, 334] width 147 height 26
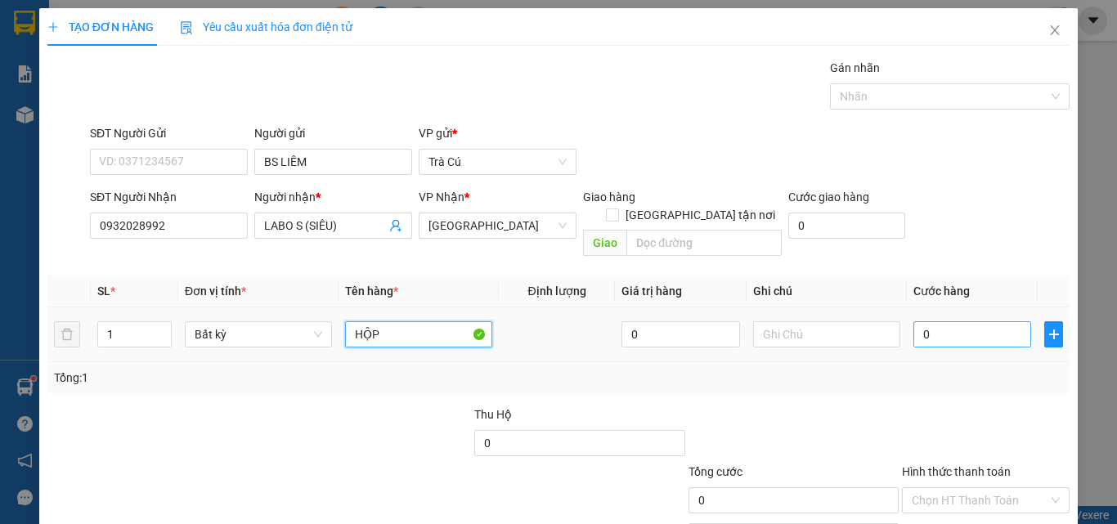
type input "HỘP"
click at [931, 323] on input "0" at bounding box center [973, 334] width 118 height 26
type input "2"
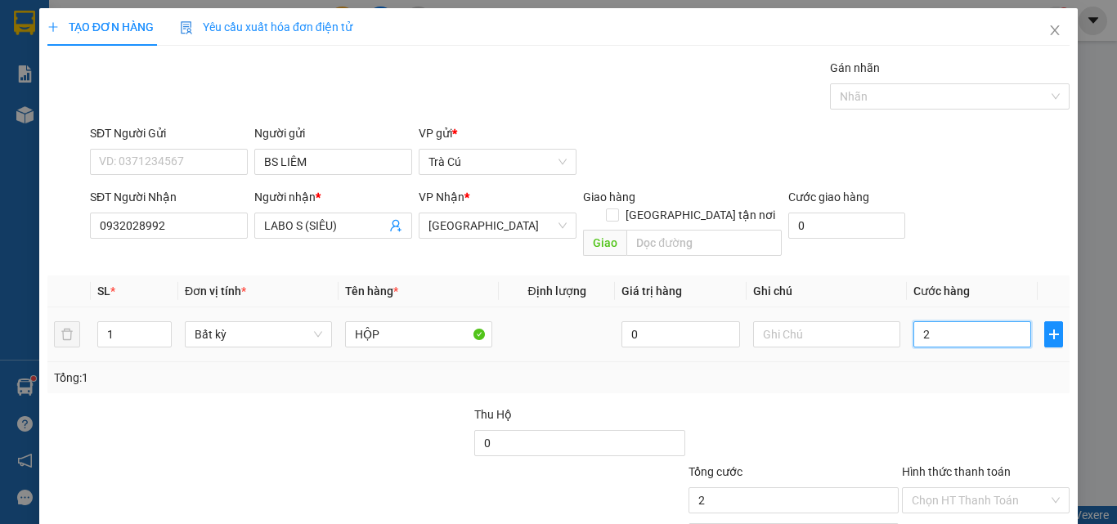
type input "20"
type input "20.000"
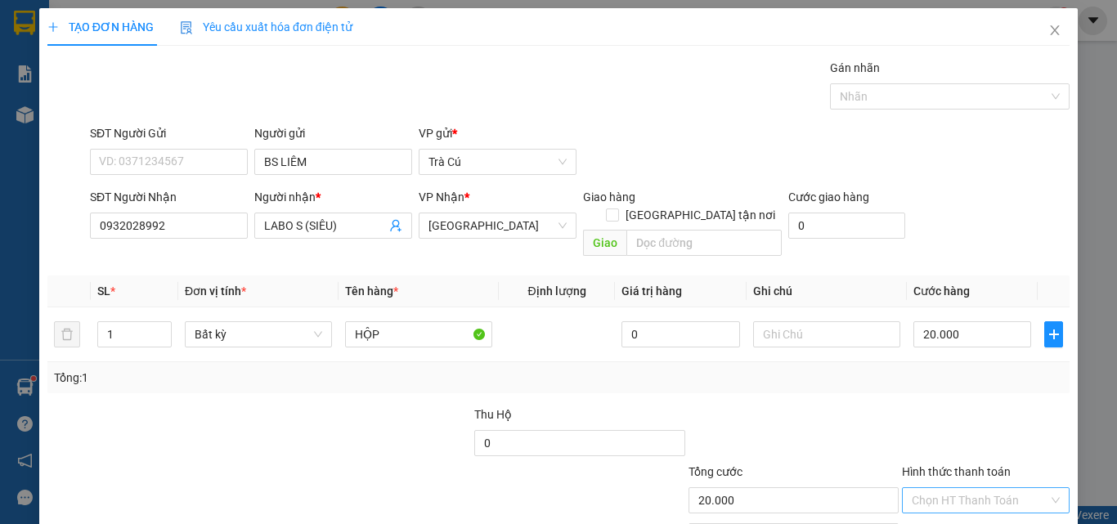
click at [986, 488] on input "Hình thức thanh toán" at bounding box center [980, 500] width 137 height 25
click at [973, 418] on div "Tại văn phòng" at bounding box center [976, 424] width 146 height 18
type input "0"
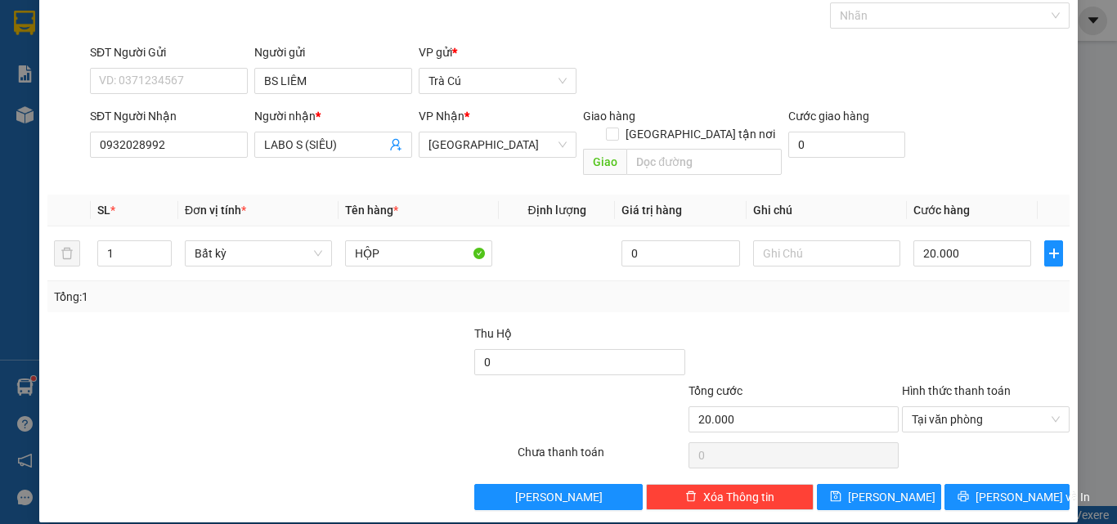
click at [968, 492] on div "TẠO ĐƠN HÀNG Yêu cầu xuất hóa đơn điện tử Transit Pickup Surcharge Ids Transit …" at bounding box center [558, 224] width 1039 height 595
click at [965, 484] on button "[PERSON_NAME] và In" at bounding box center [1007, 497] width 125 height 26
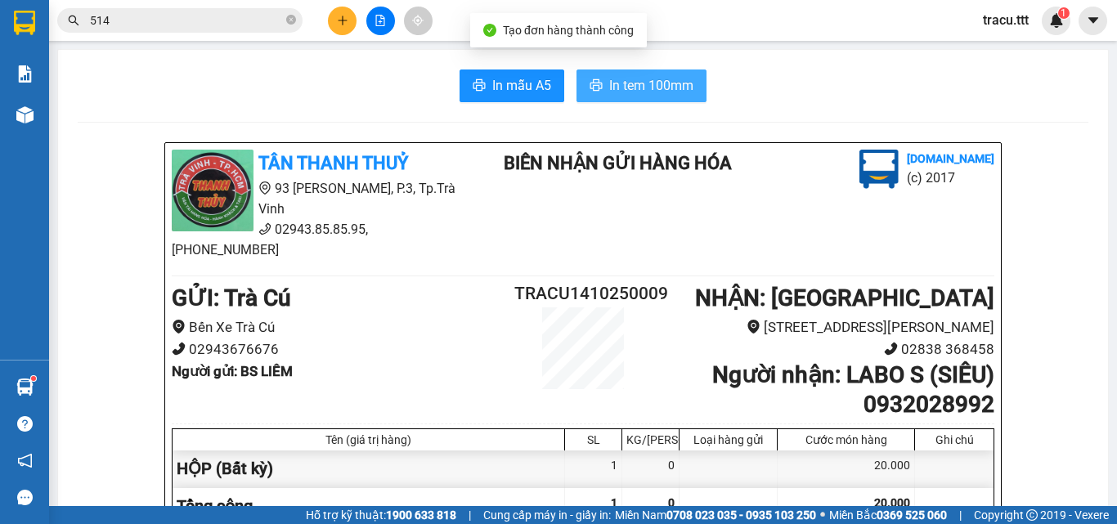
click at [664, 81] on span "In tem 100mm" at bounding box center [651, 85] width 84 height 20
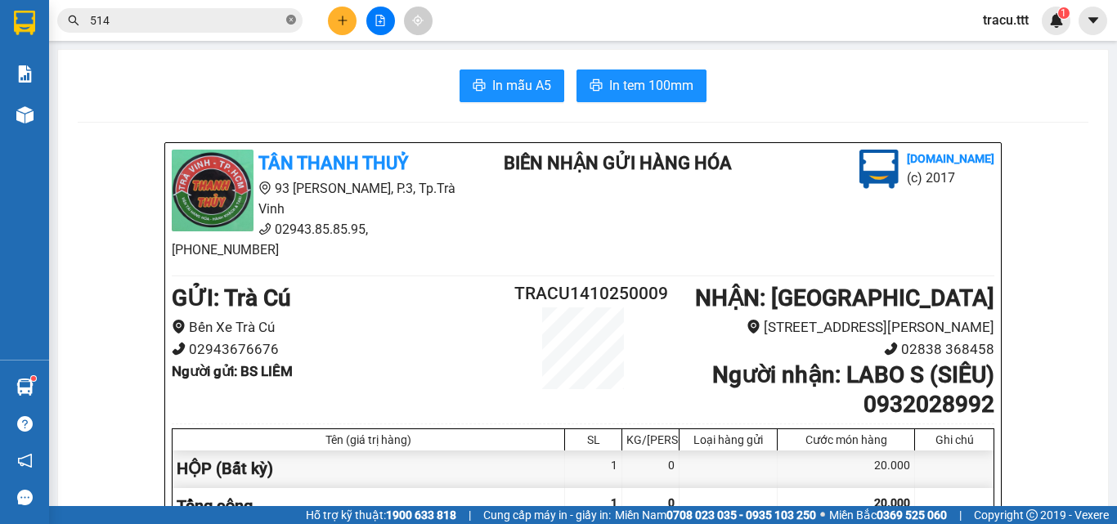
click at [289, 23] on icon "close-circle" at bounding box center [291, 20] width 10 height 10
click at [343, 26] on button at bounding box center [342, 21] width 29 height 29
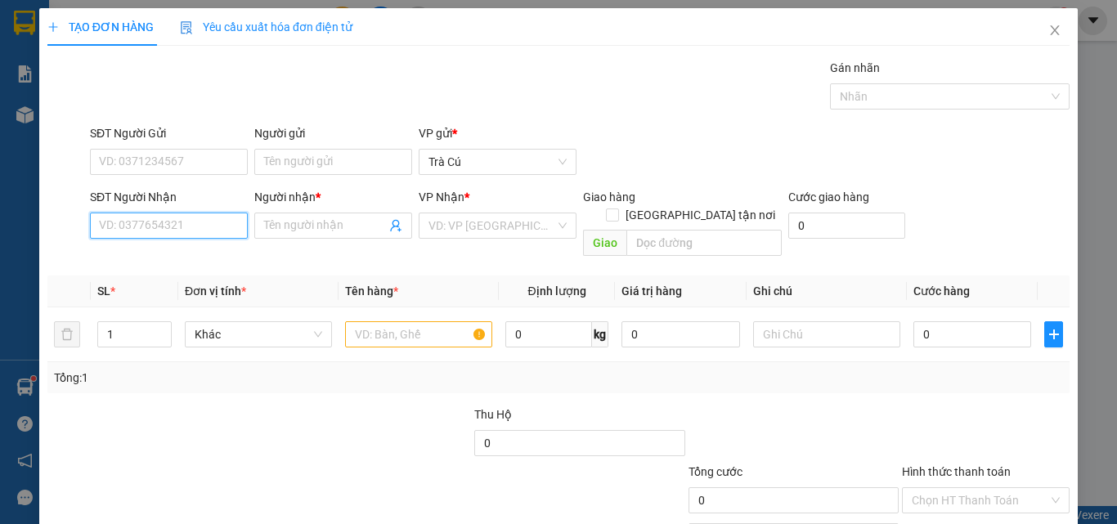
click at [168, 231] on input "SĐT Người Nhận" at bounding box center [169, 226] width 158 height 26
type input "0902140120"
click at [154, 258] on div "0902140120 - TIỆP" at bounding box center [167, 258] width 137 height 18
type input "TIỆP"
type input "0902140120"
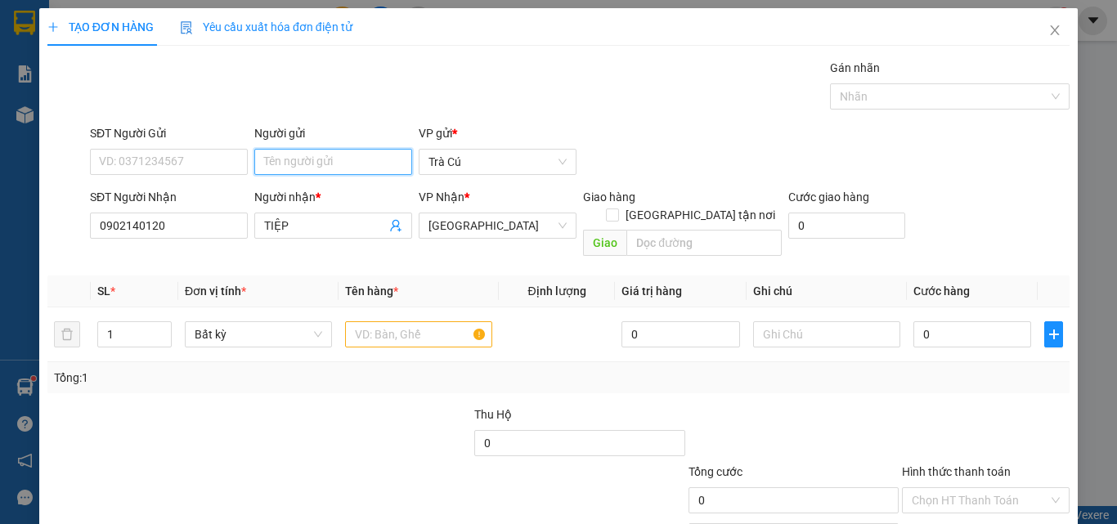
click at [315, 164] on input "Người gửi" at bounding box center [333, 162] width 158 height 26
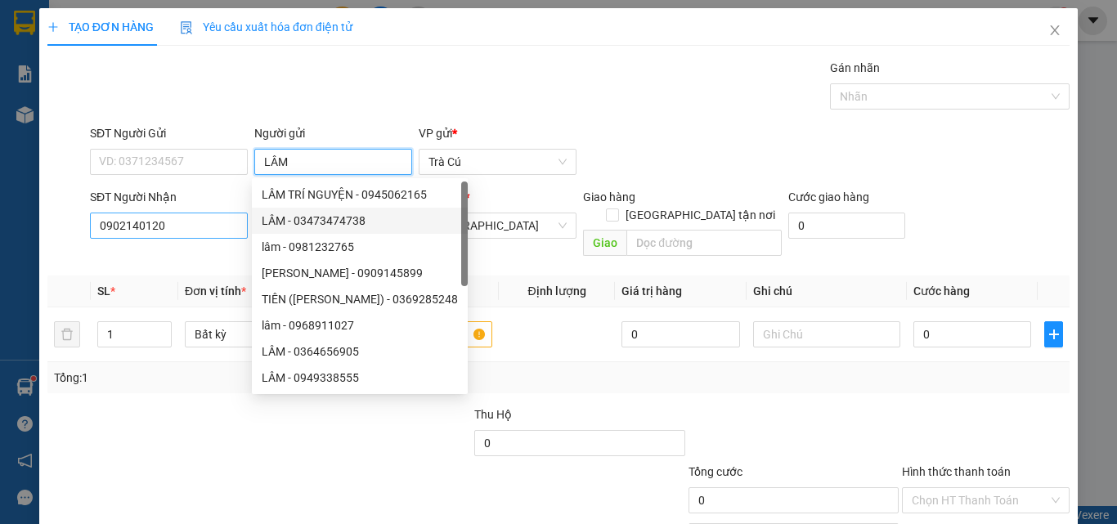
type input "LÂM"
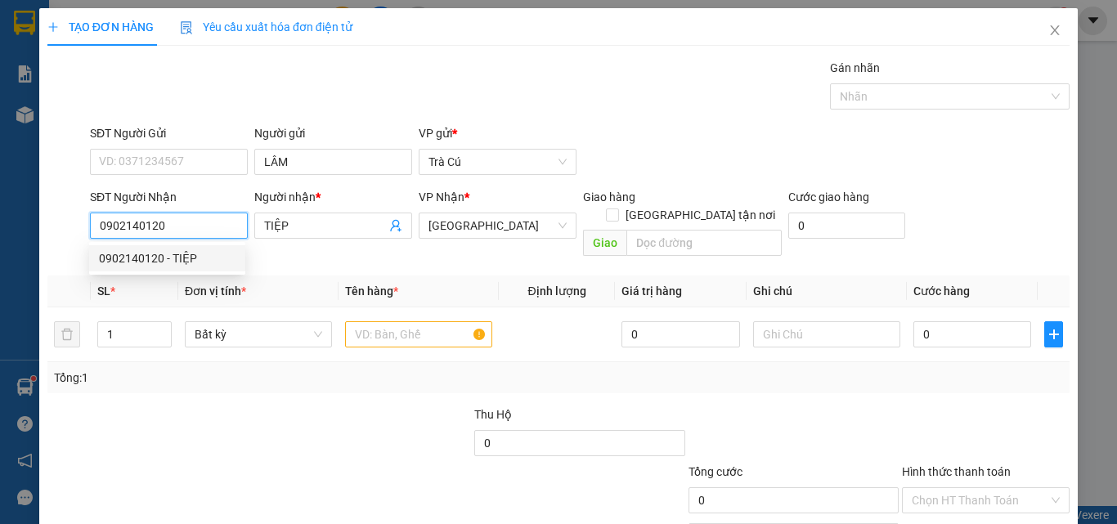
drag, startPoint x: 195, startPoint y: 225, endPoint x: 79, endPoint y: 242, distance: 117.4
click at [79, 242] on div "SĐT Người Nhận 0902140120 Người nhận * TIỆP VP Nhận * [GEOGRAPHIC_DATA] Giao hà…" at bounding box center [559, 225] width 1026 height 75
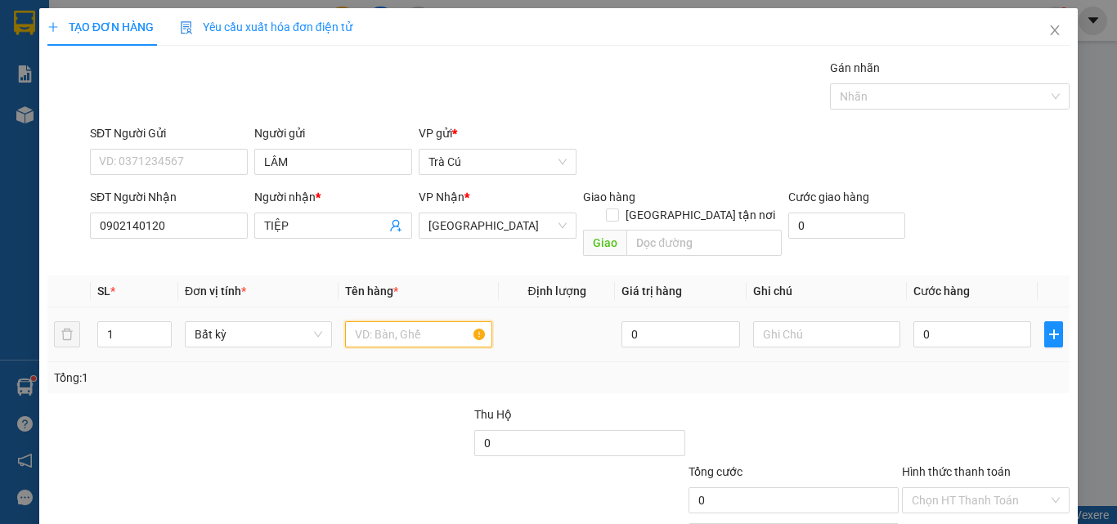
click at [379, 321] on input "text" at bounding box center [418, 334] width 147 height 26
type input "THX"
click at [959, 325] on input "0" at bounding box center [973, 334] width 118 height 26
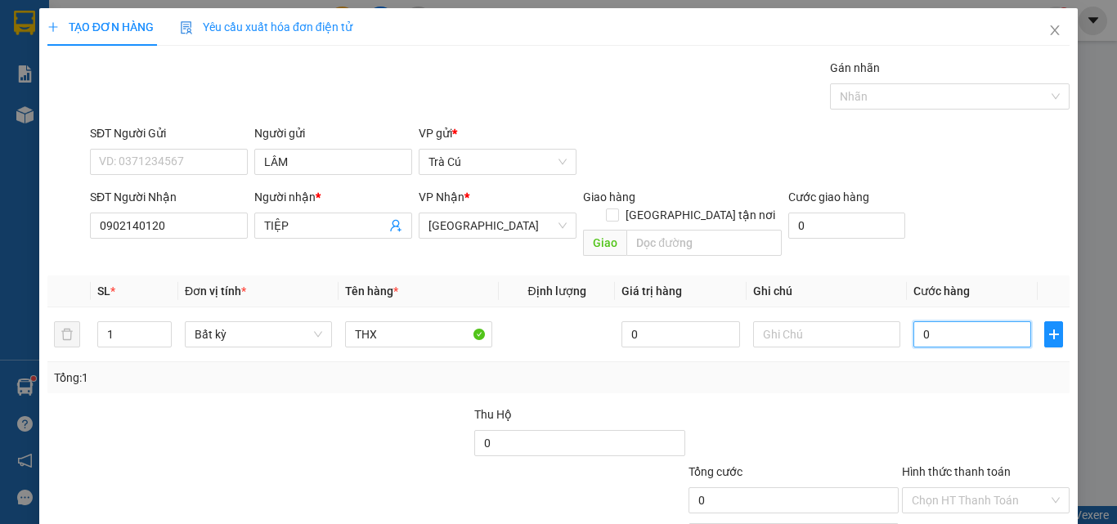
type input "1"
type input "10"
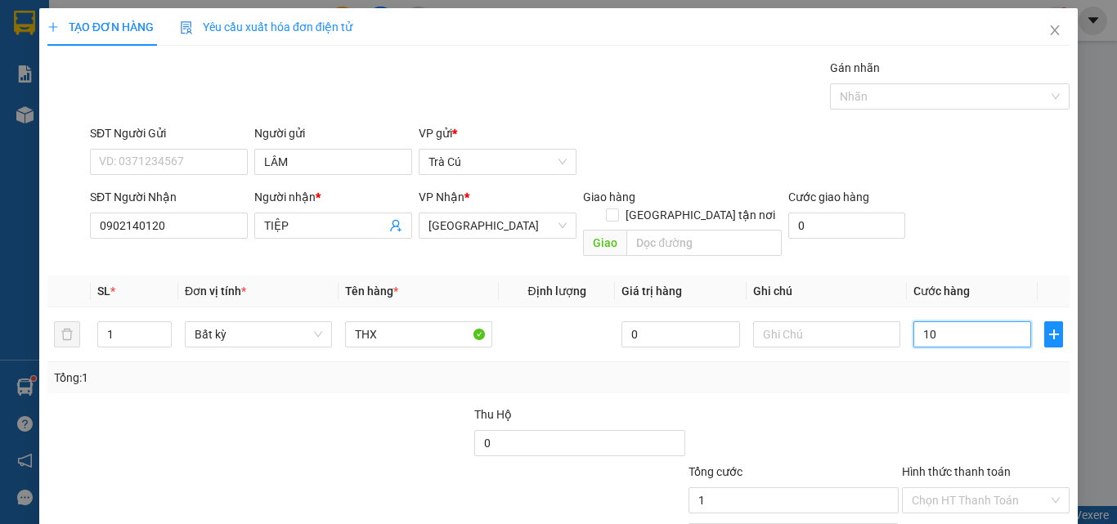
type input "10"
type input "100"
type input "100.000"
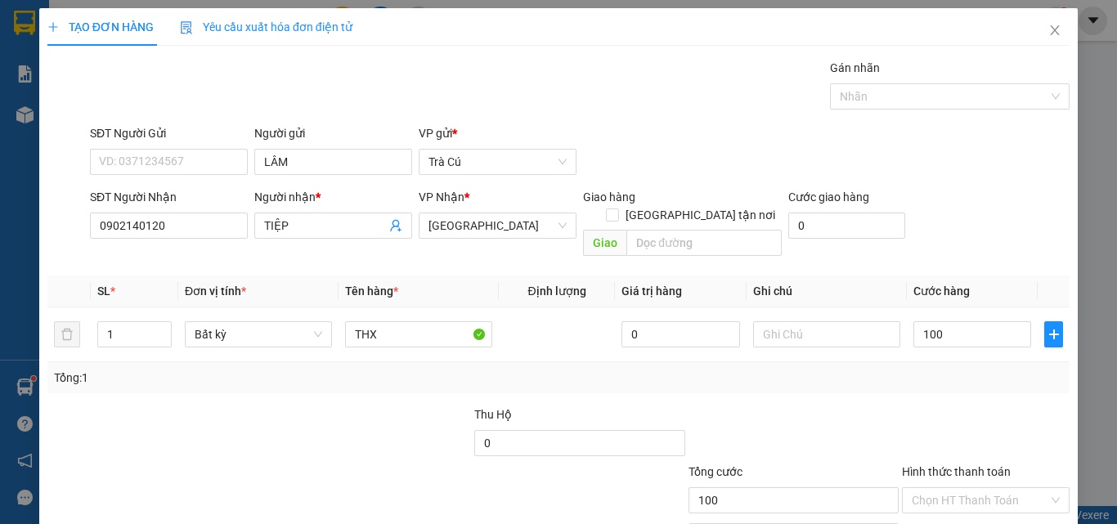
type input "100.000"
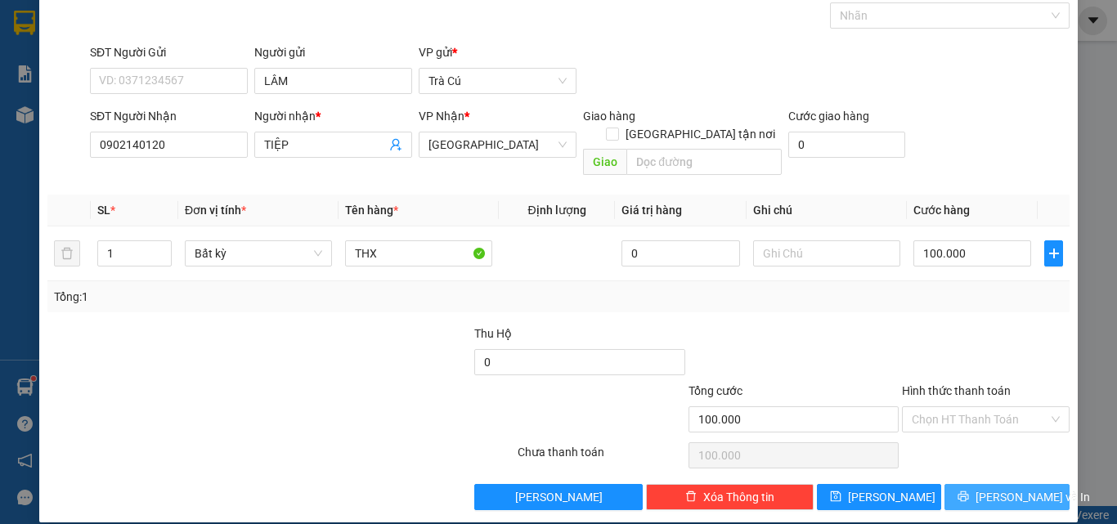
click at [988, 488] on span "[PERSON_NAME] và In" at bounding box center [1033, 497] width 115 height 18
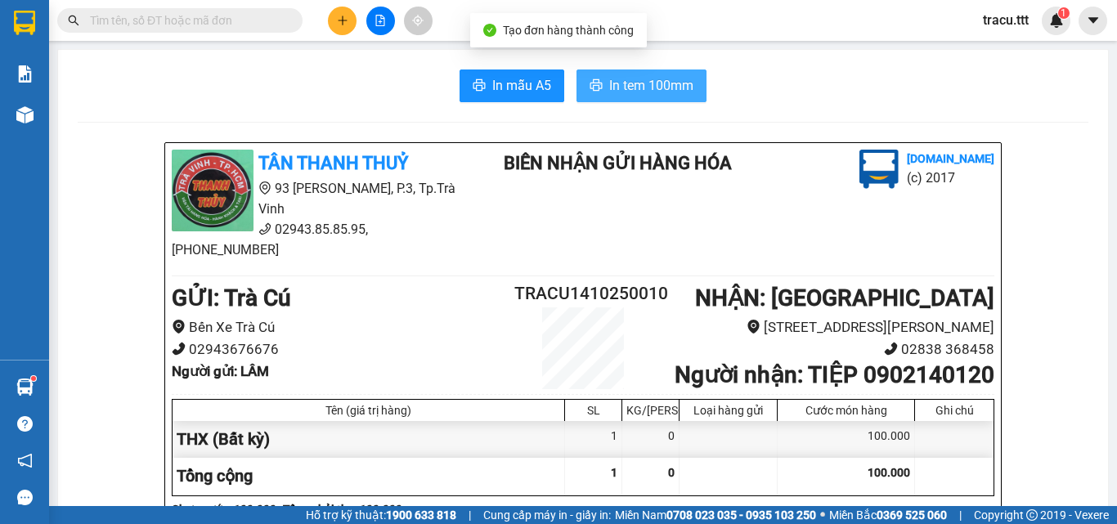
click at [668, 86] on span "In tem 100mm" at bounding box center [651, 85] width 84 height 20
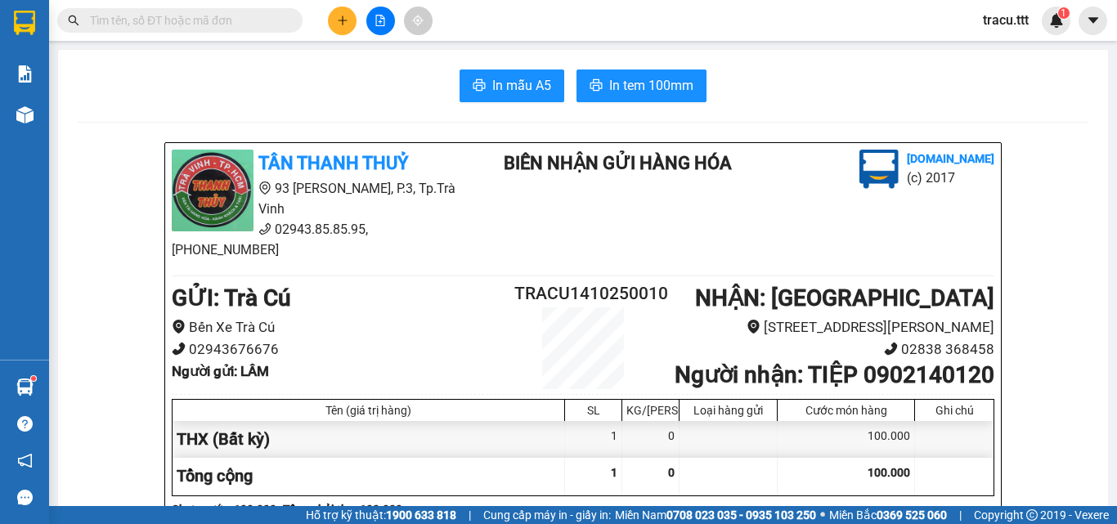
click at [236, 20] on input "text" at bounding box center [186, 20] width 193 height 18
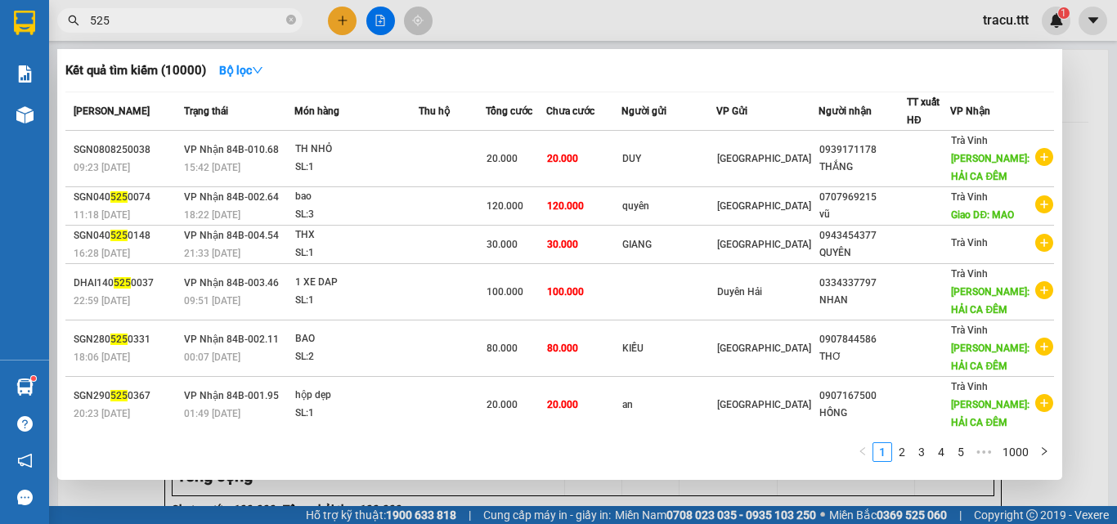
type input "525"
click at [599, 23] on div at bounding box center [558, 262] width 1117 height 524
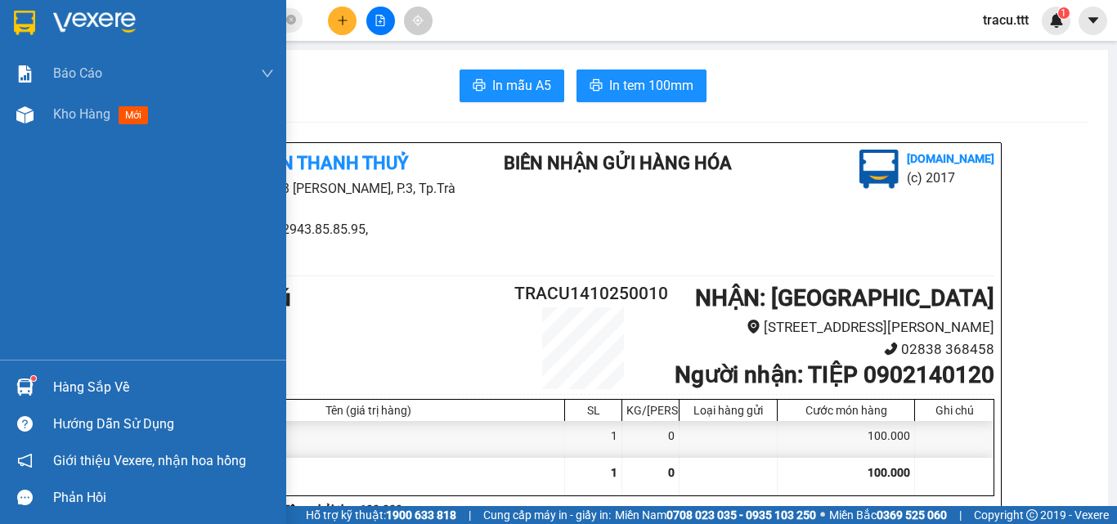
click at [20, 20] on img at bounding box center [24, 23] width 21 height 25
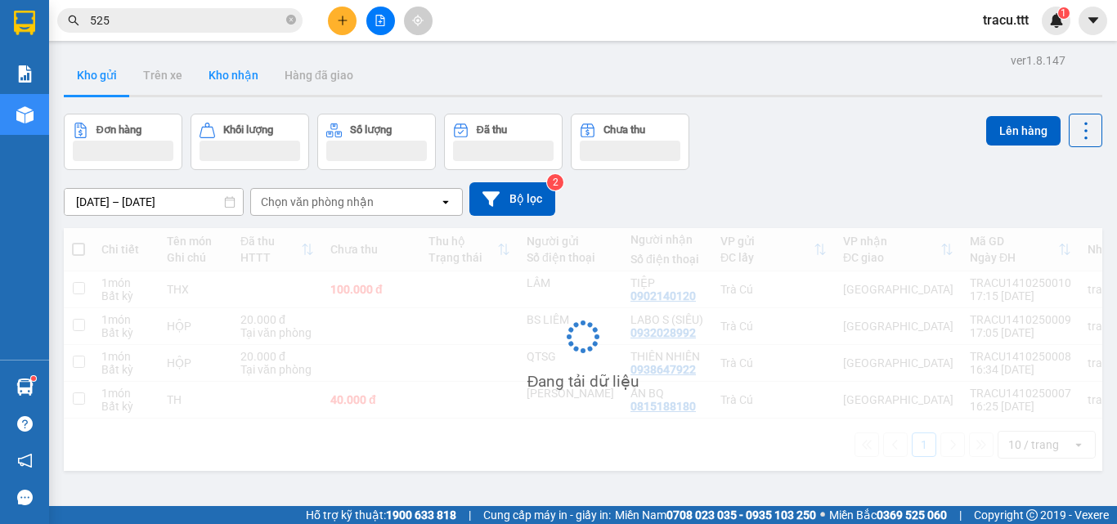
click at [236, 82] on button "Kho nhận" at bounding box center [233, 75] width 76 height 39
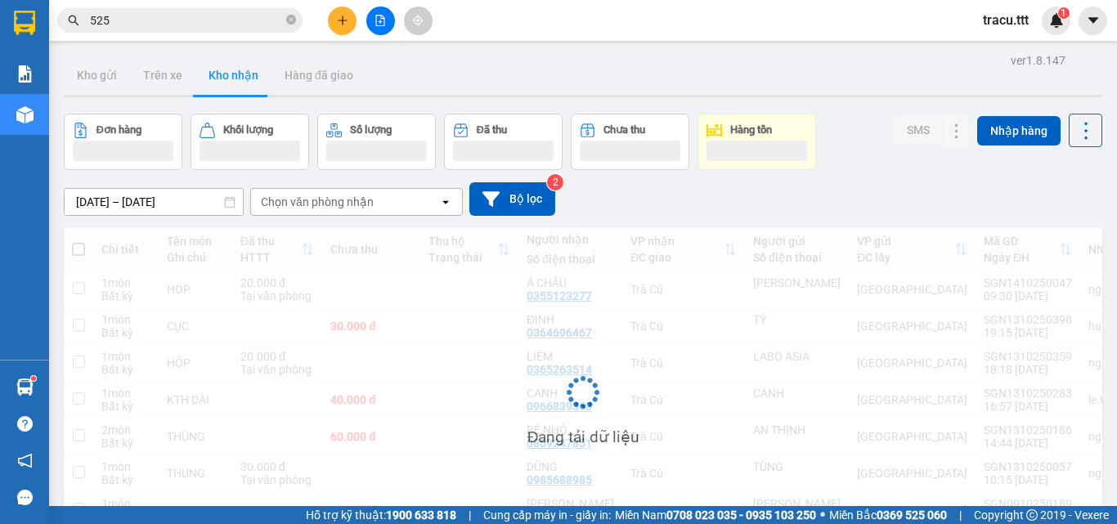
click at [238, 83] on button "Kho nhận" at bounding box center [233, 75] width 76 height 39
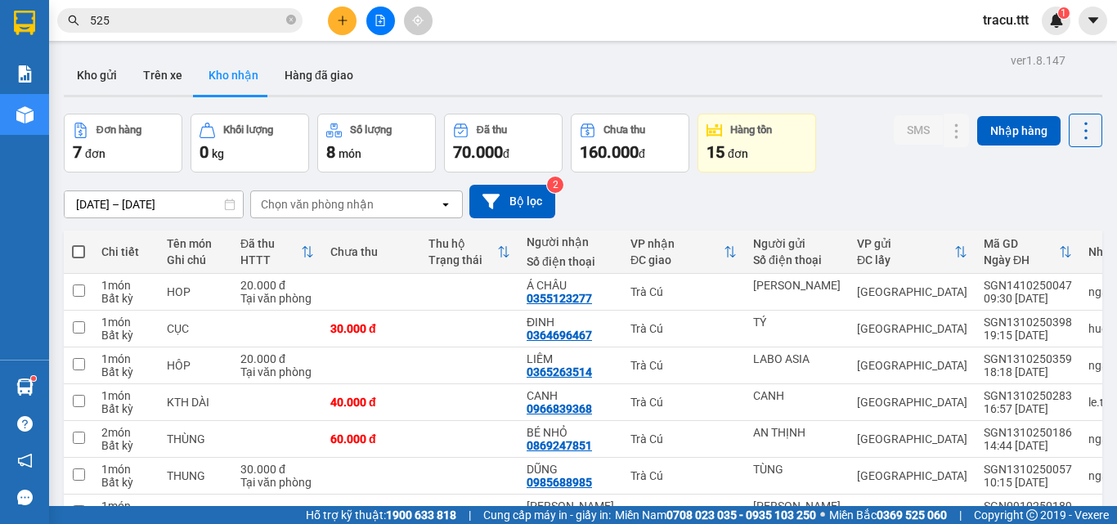
click at [191, 29] on input "525" at bounding box center [186, 20] width 193 height 18
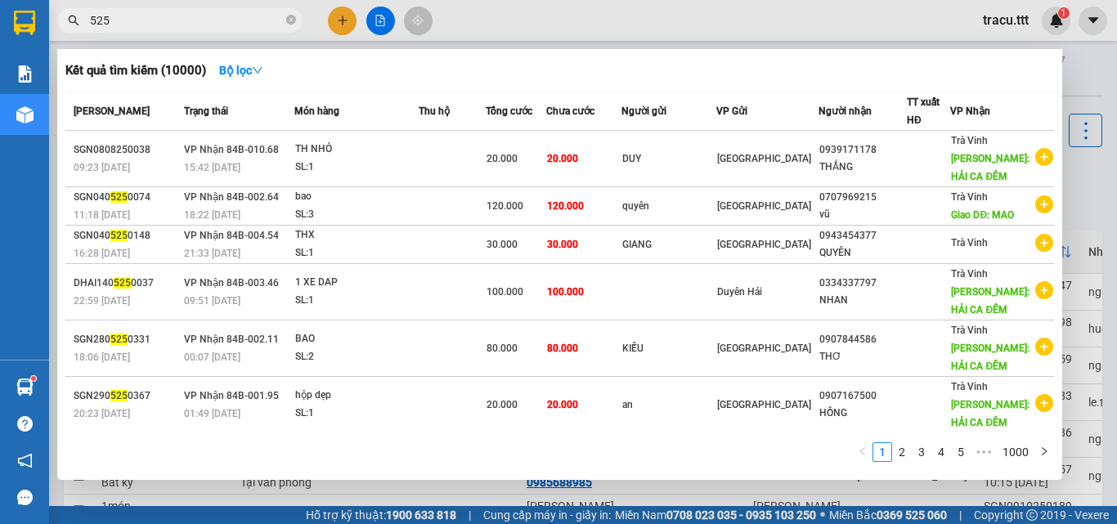
click at [463, 36] on div at bounding box center [558, 262] width 1117 height 524
click at [280, 17] on input "525" at bounding box center [186, 20] width 193 height 18
click at [292, 15] on span at bounding box center [291, 21] width 10 height 16
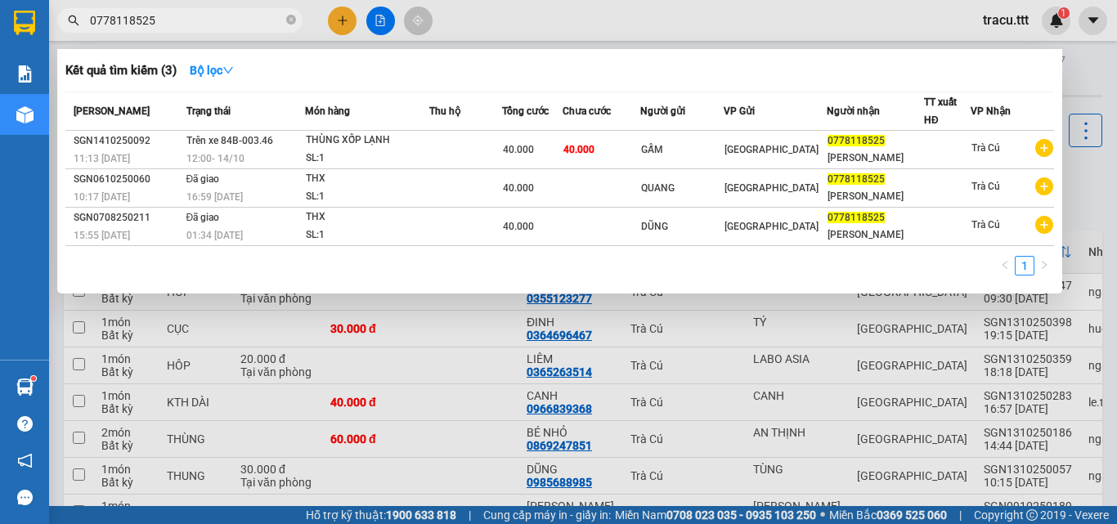
click at [568, 13] on div at bounding box center [558, 262] width 1117 height 524
click at [241, 14] on input "0778118525" at bounding box center [186, 20] width 193 height 18
click at [473, 32] on div at bounding box center [558, 262] width 1117 height 524
click at [149, 21] on input "0778118525" at bounding box center [186, 20] width 193 height 18
type input "0"
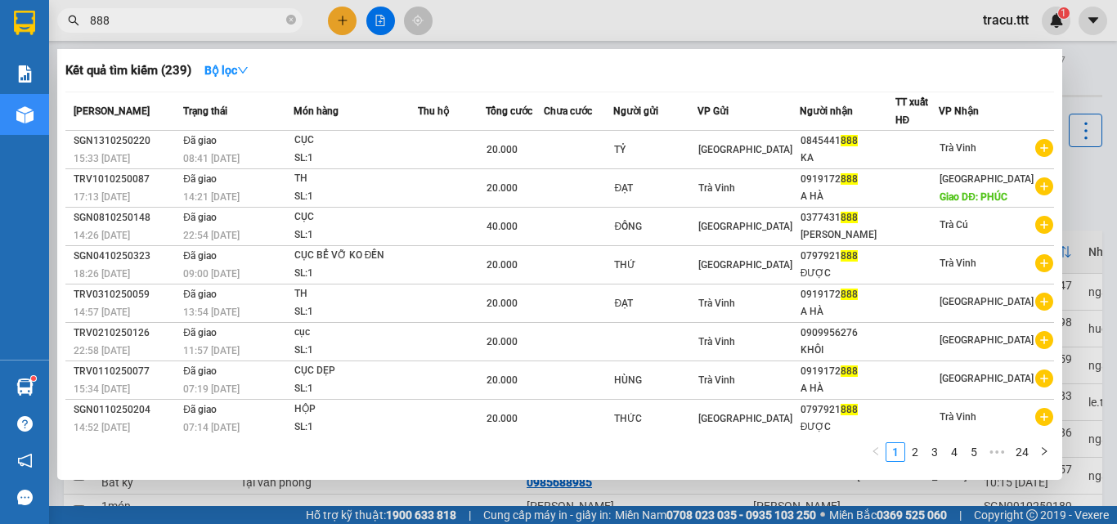
type input "888"
click at [338, 16] on div at bounding box center [558, 262] width 1117 height 524
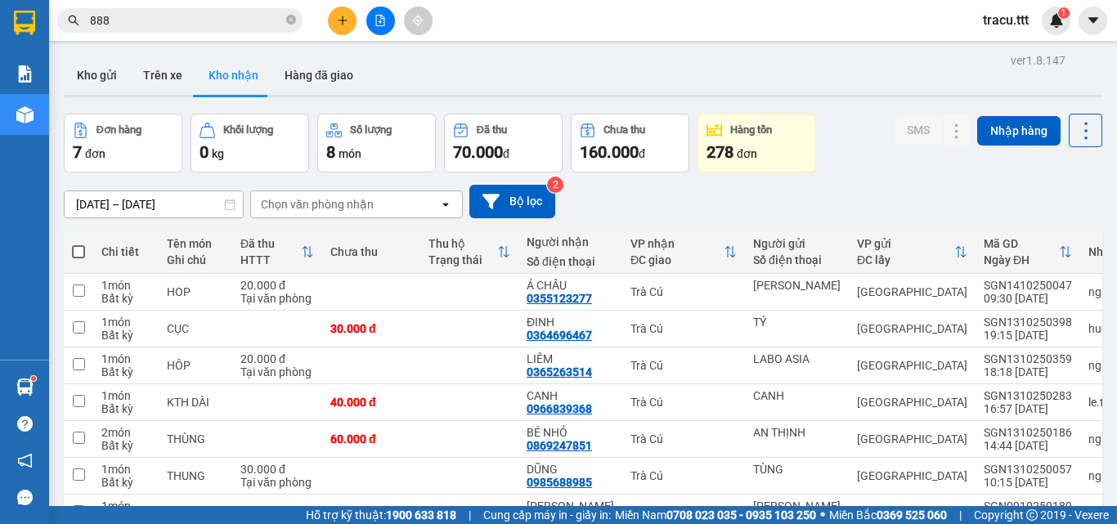
click at [361, 197] on div "Chọn văn phòng nhận" at bounding box center [317, 204] width 113 height 16
click at [337, 29] on button at bounding box center [342, 21] width 29 height 29
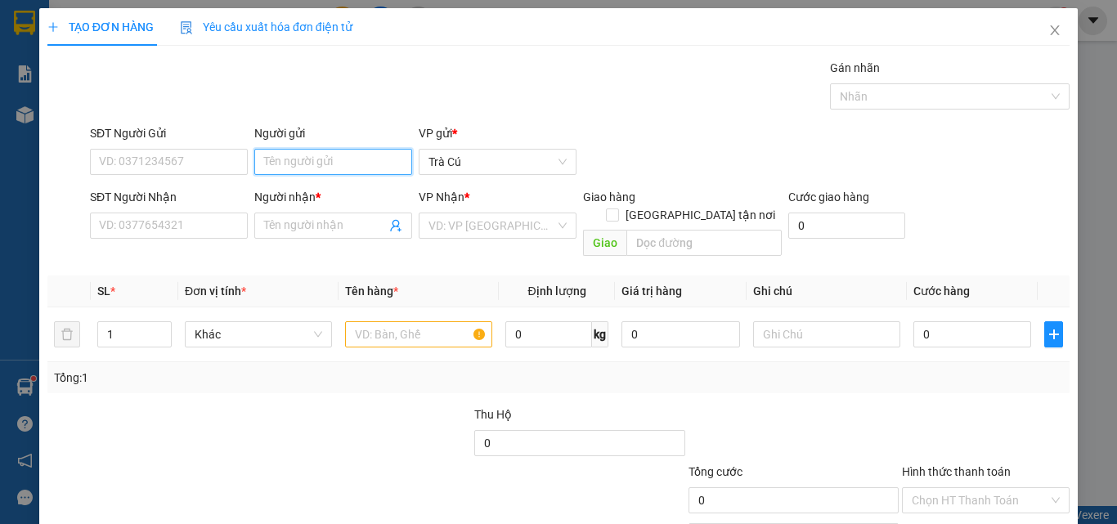
click at [308, 159] on input "Người gửi" at bounding box center [333, 162] width 158 height 26
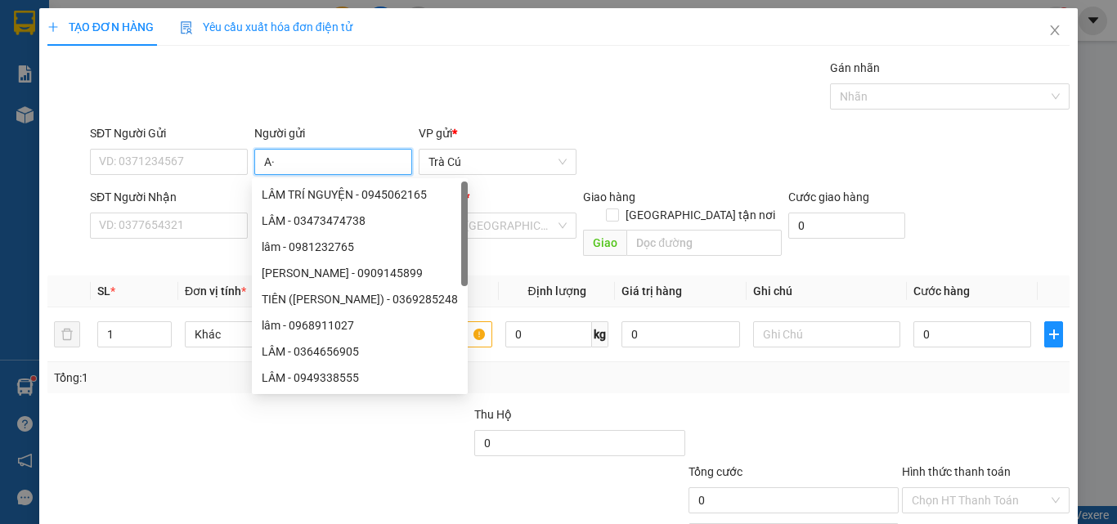
type input "A"
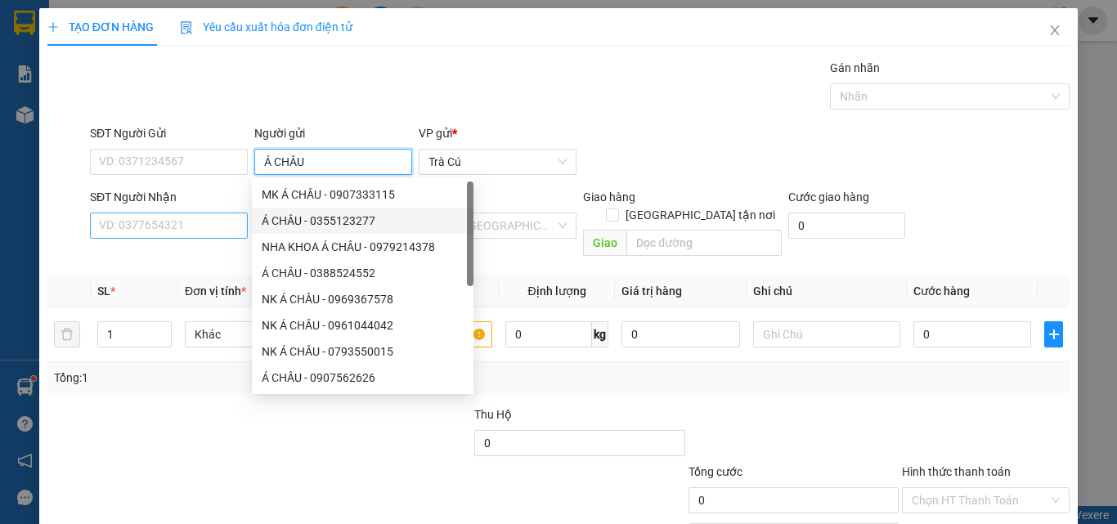
type input "Á CHÂU"
click at [130, 234] on input "SĐT Người Nhận" at bounding box center [169, 226] width 158 height 26
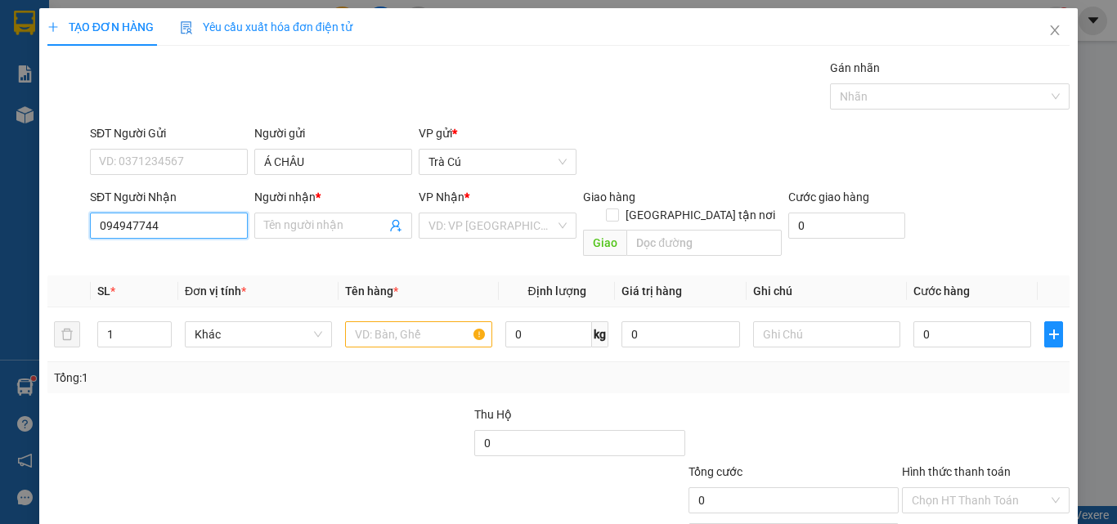
type input "0949477443"
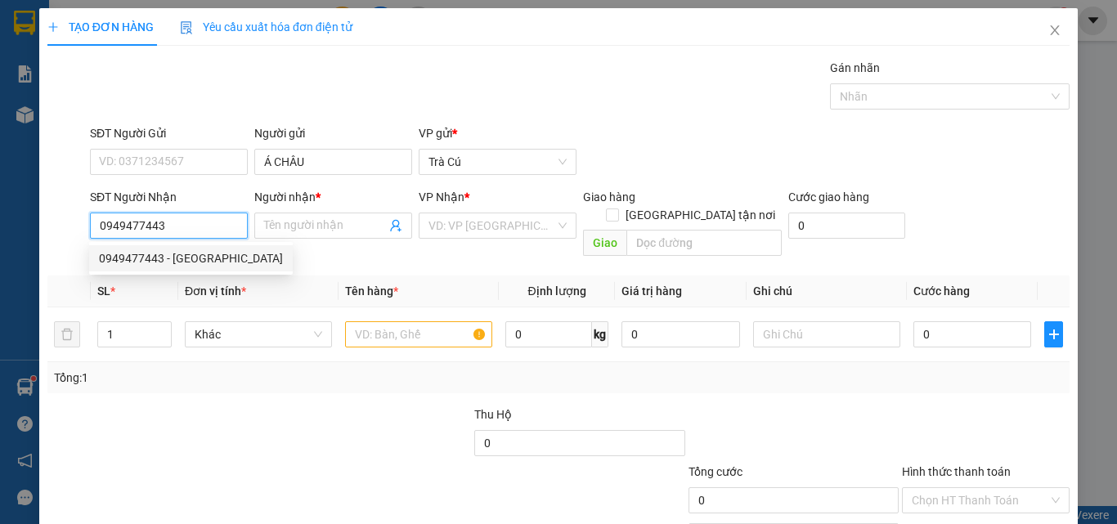
click at [227, 251] on div "0949477443 - [GEOGRAPHIC_DATA]" at bounding box center [191, 258] width 184 height 18
type input "LAB HƯNG THỊNH"
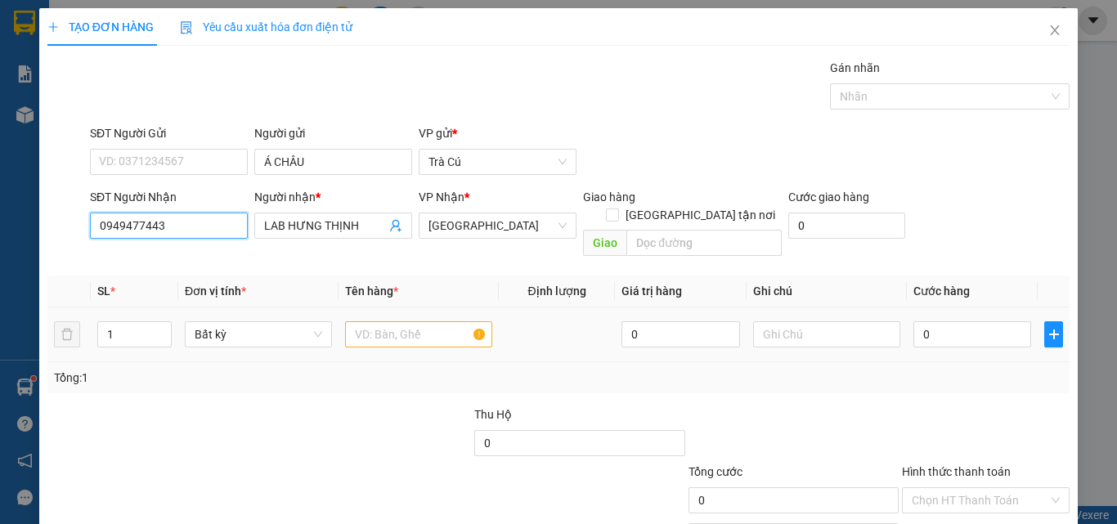
type input "0949477443"
click at [410, 325] on input "text" at bounding box center [418, 334] width 147 height 26
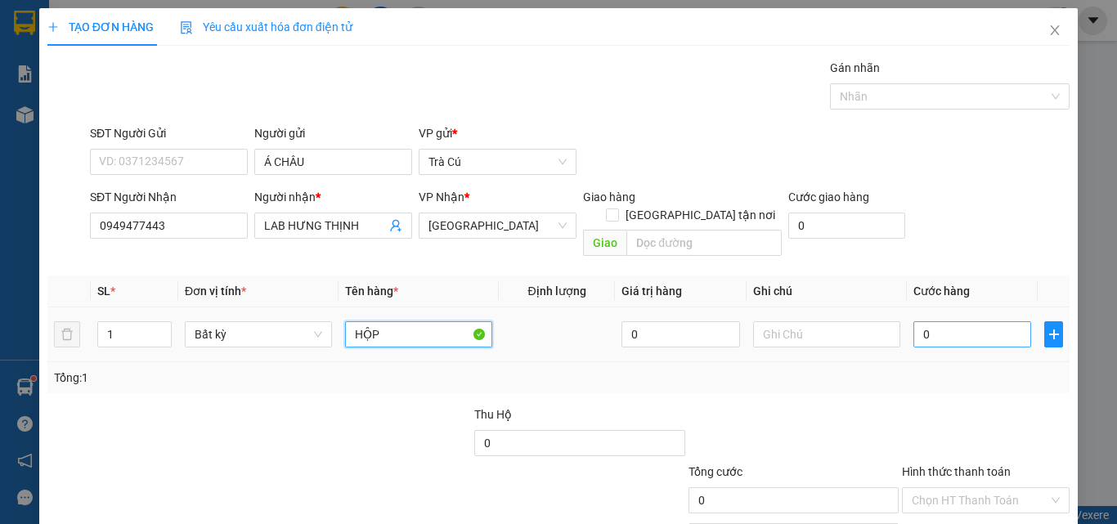
type input "HỘP"
click at [983, 321] on input "0" at bounding box center [973, 334] width 118 height 26
type input "2"
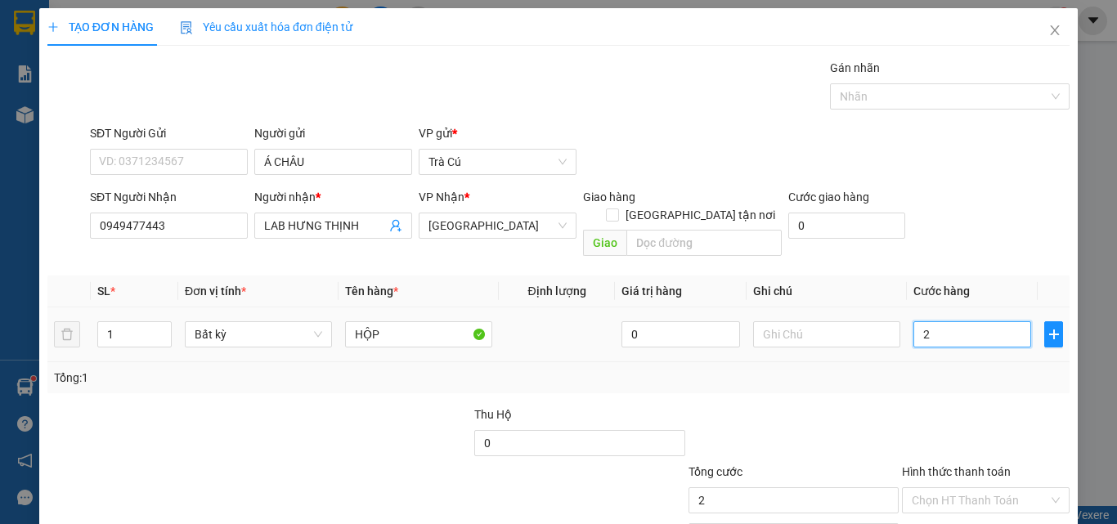
type input "20"
type input "20.000"
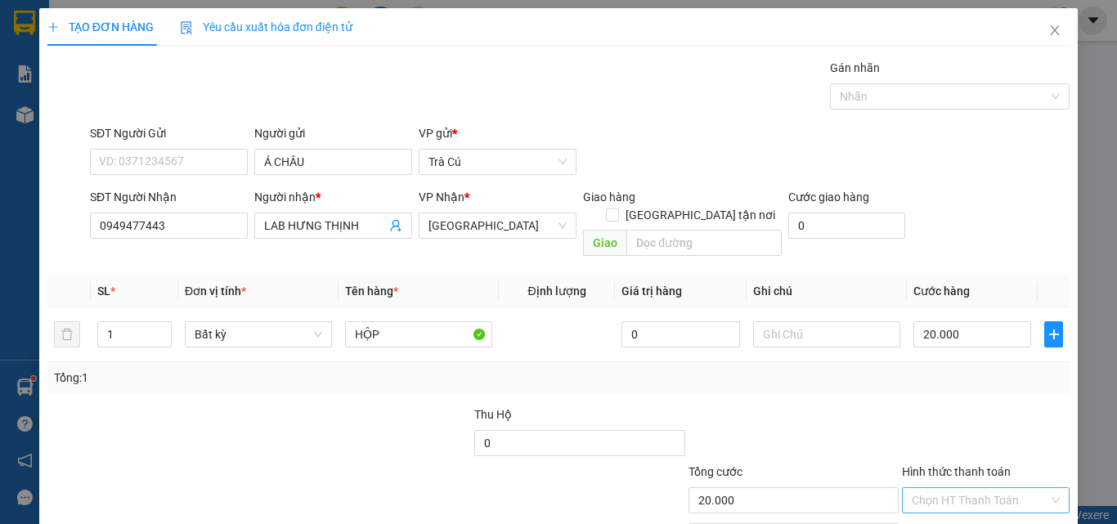
click at [970, 488] on input "Hình thức thanh toán" at bounding box center [980, 500] width 137 height 25
click at [958, 429] on div "Tại văn phòng" at bounding box center [976, 424] width 146 height 18
type input "0"
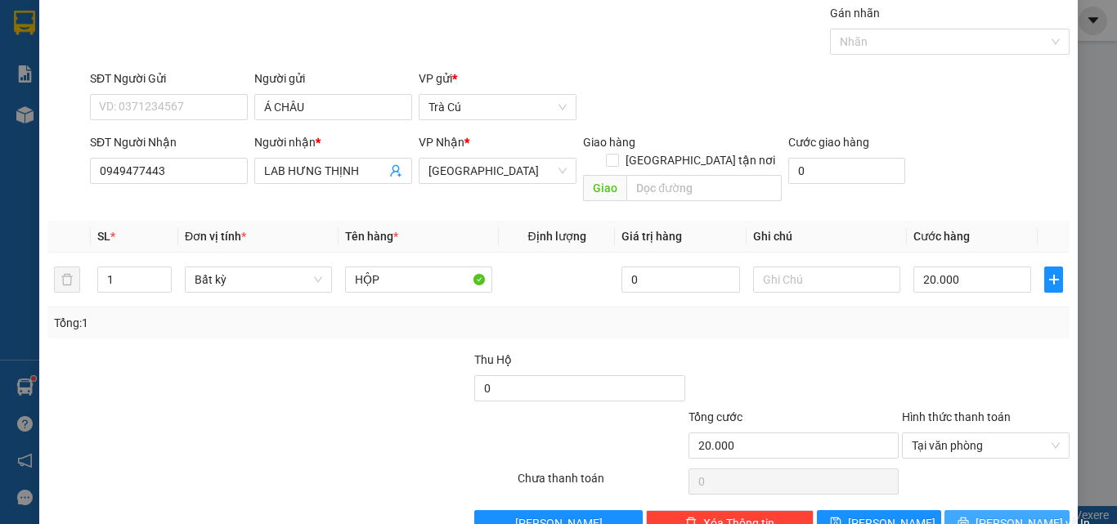
click at [999, 514] on span "[PERSON_NAME] và In" at bounding box center [1033, 523] width 115 height 18
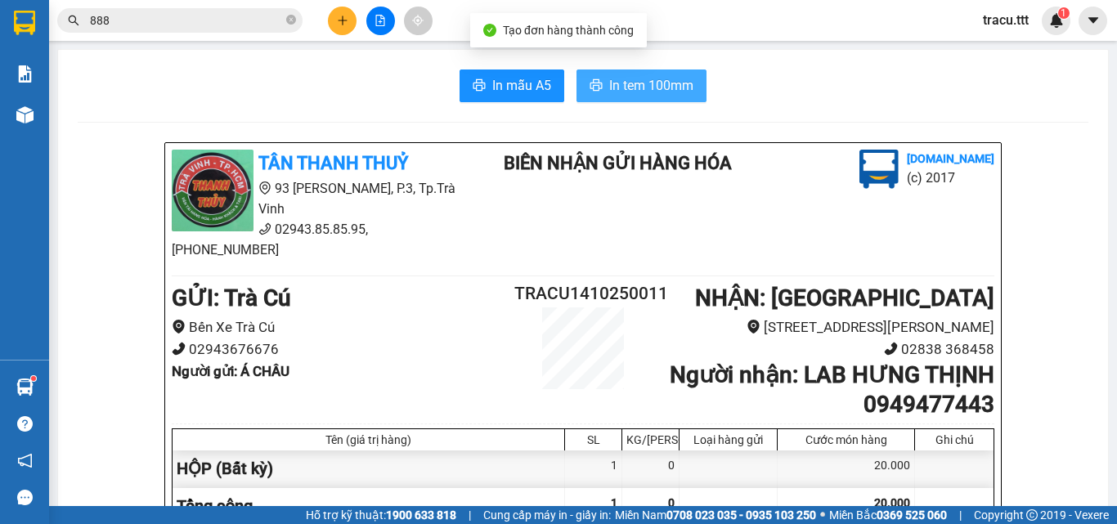
click at [676, 100] on button "In tem 100mm" at bounding box center [642, 86] width 130 height 33
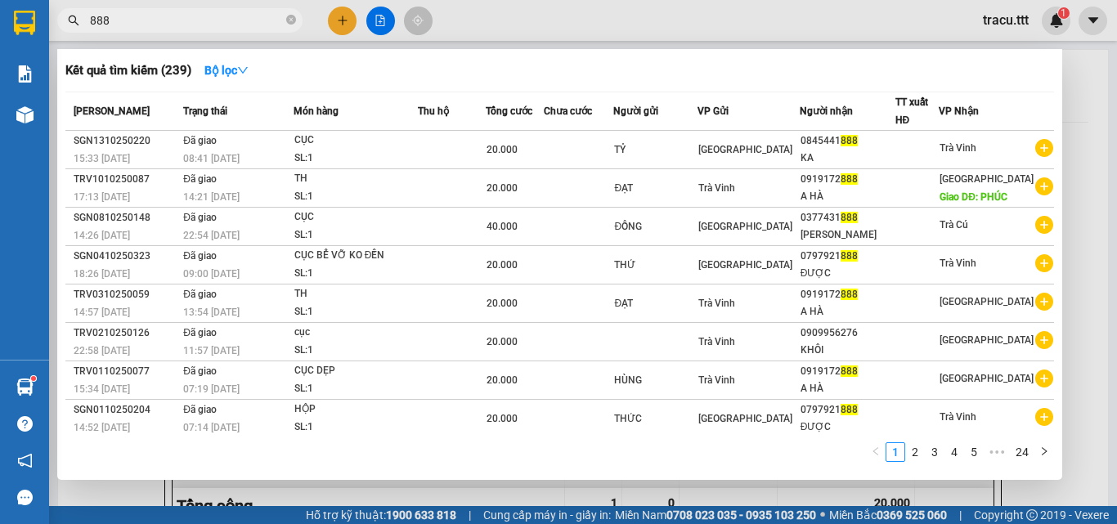
click at [271, 21] on input "888" at bounding box center [186, 20] width 193 height 18
click at [291, 24] on icon "close-circle" at bounding box center [291, 20] width 10 height 10
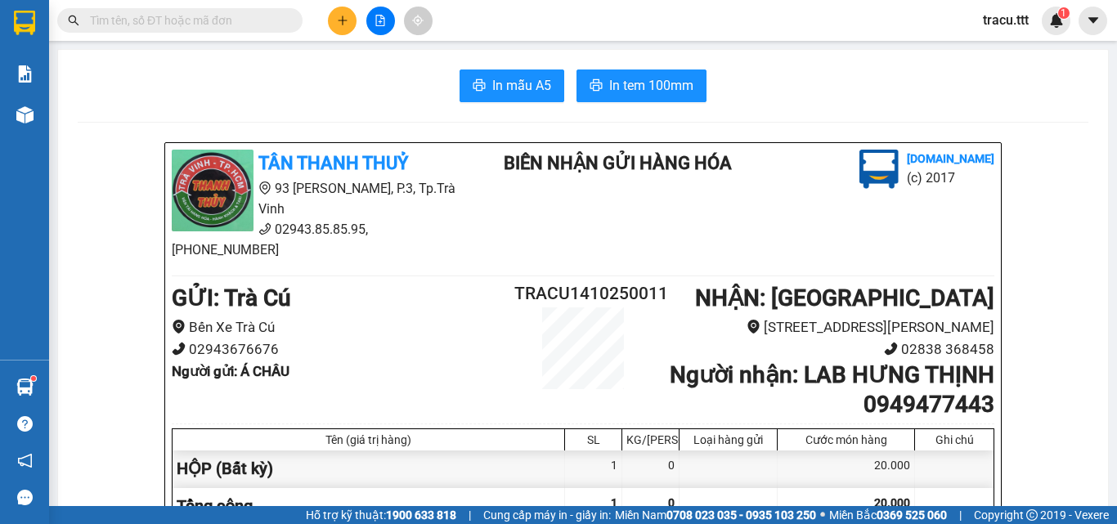
click at [376, 97] on div "In mẫu A5 In tem 100mm" at bounding box center [583, 86] width 1011 height 33
click at [33, 27] on img at bounding box center [24, 23] width 21 height 25
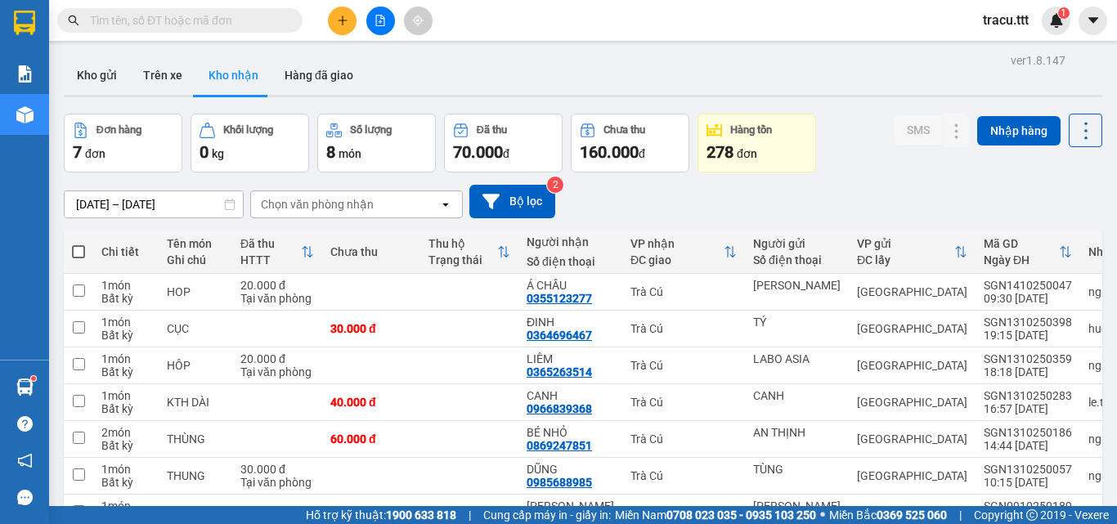
click at [160, 67] on button "Trên xe" at bounding box center [162, 75] width 65 height 39
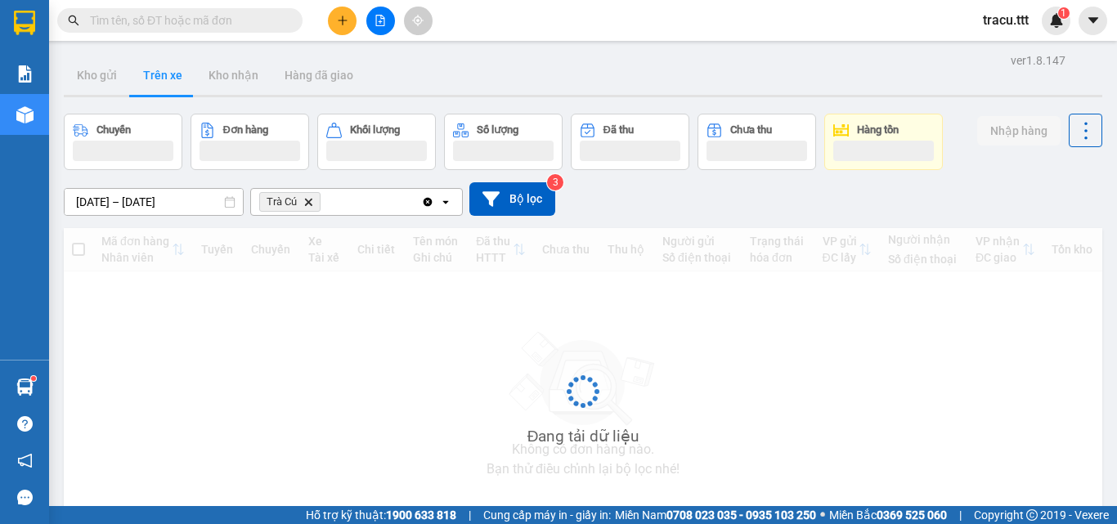
type input "[DATE] – [DATE]"
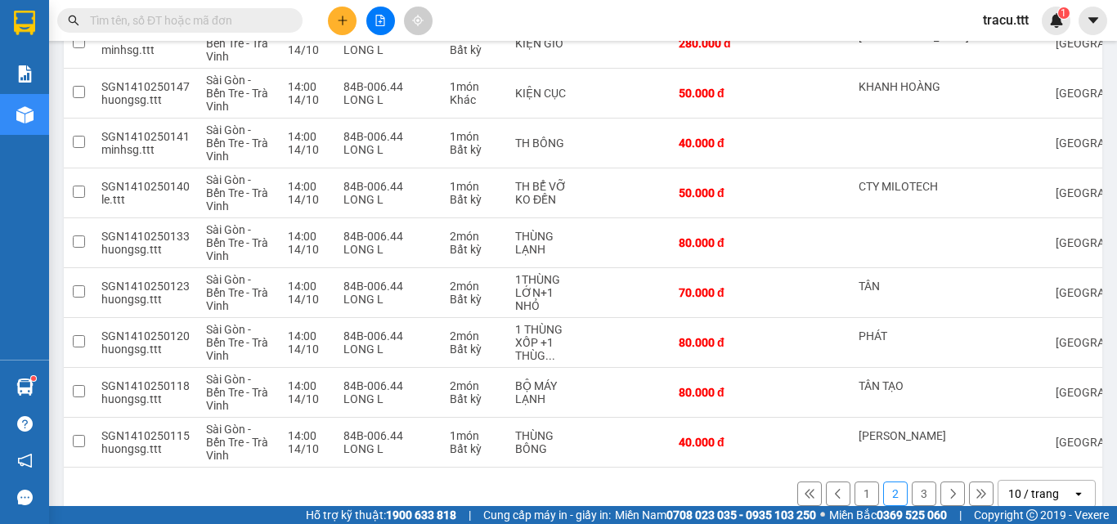
scroll to position [340, 0]
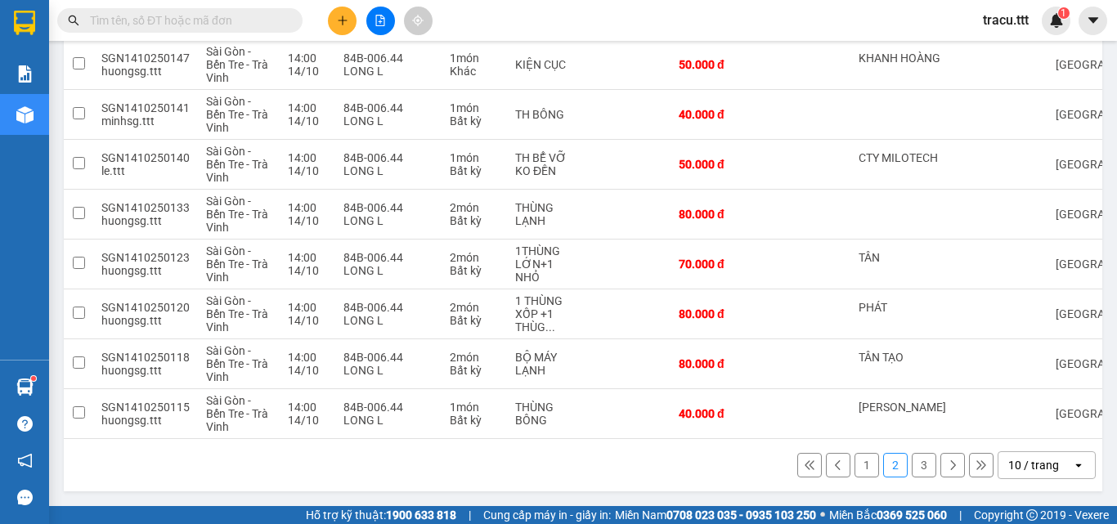
click at [912, 456] on button "3" at bounding box center [924, 465] width 25 height 25
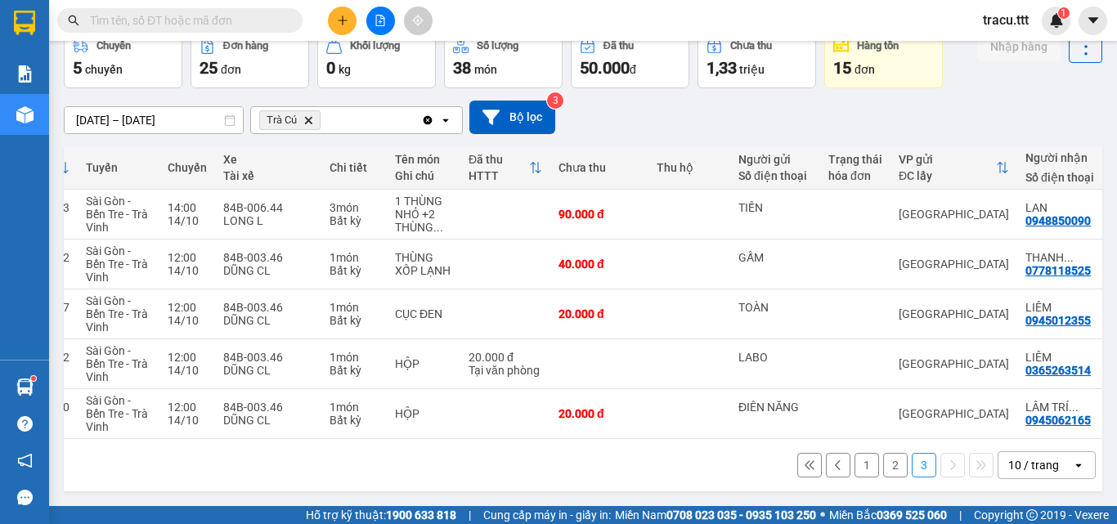
scroll to position [0, 139]
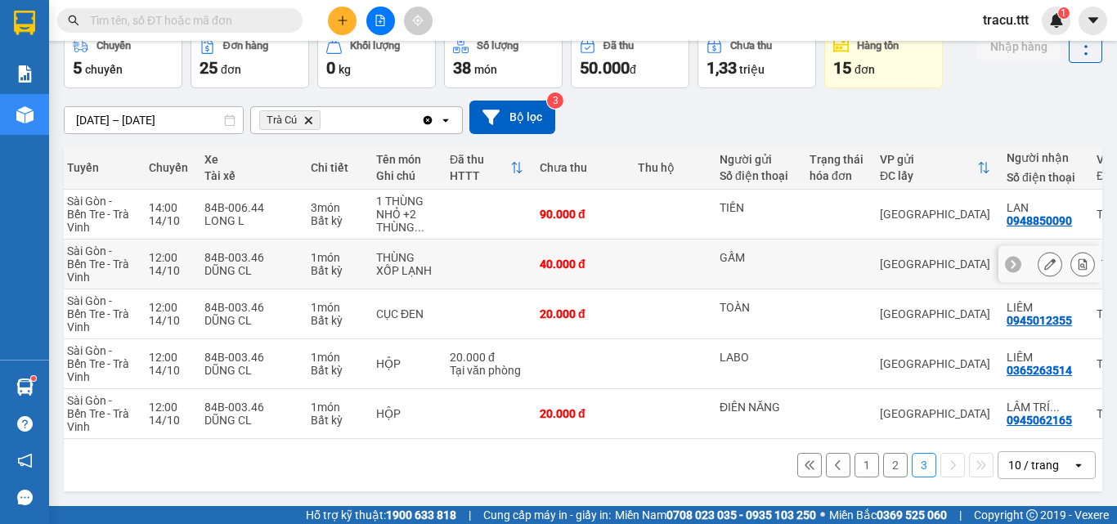
click at [633, 271] on td at bounding box center [671, 265] width 82 height 50
checkbox input "true"
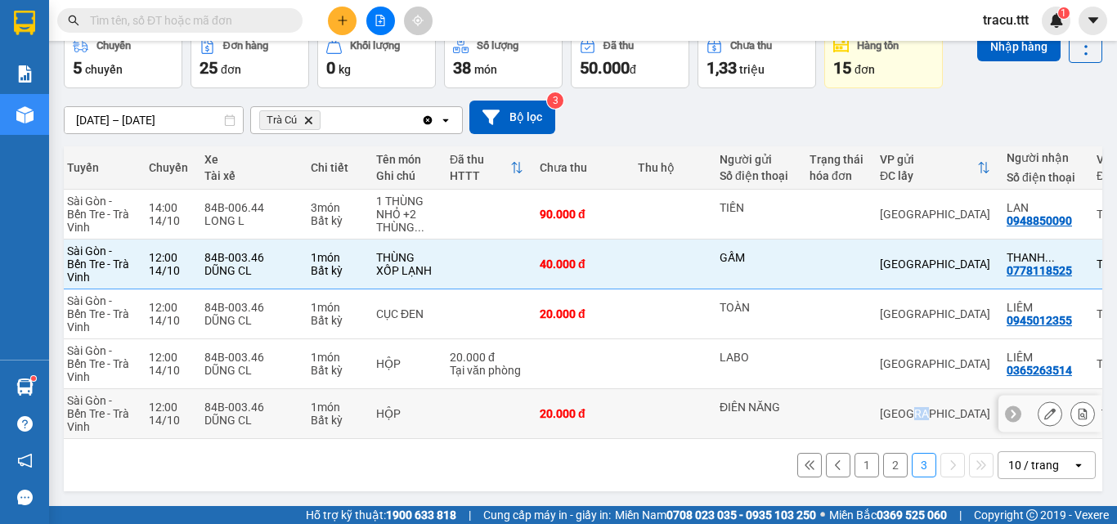
drag, startPoint x: 902, startPoint y: 431, endPoint x: 942, endPoint y: 423, distance: 40.9
click at [945, 421] on td "[GEOGRAPHIC_DATA]" at bounding box center [935, 414] width 127 height 50
checkbox input "true"
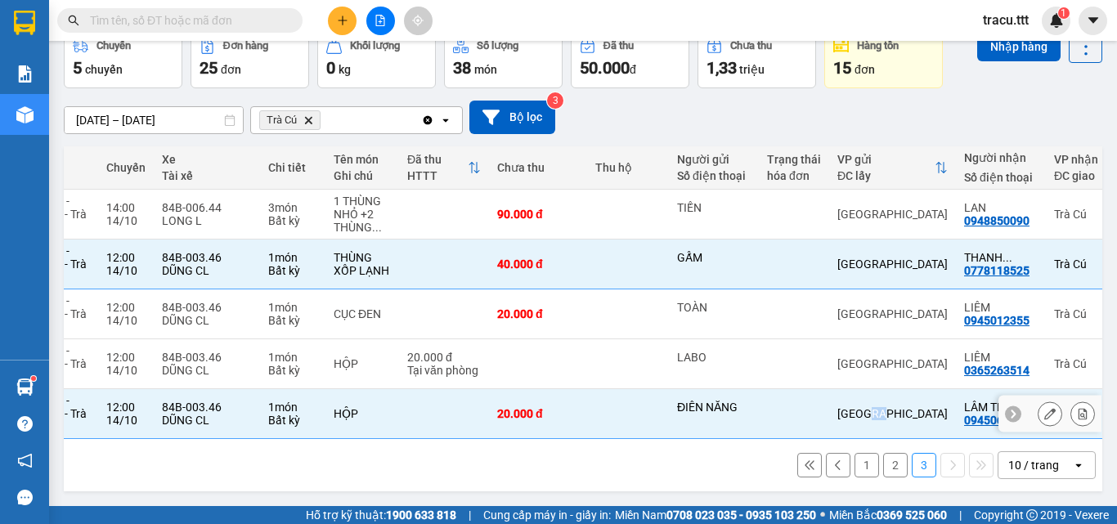
scroll to position [0, 202]
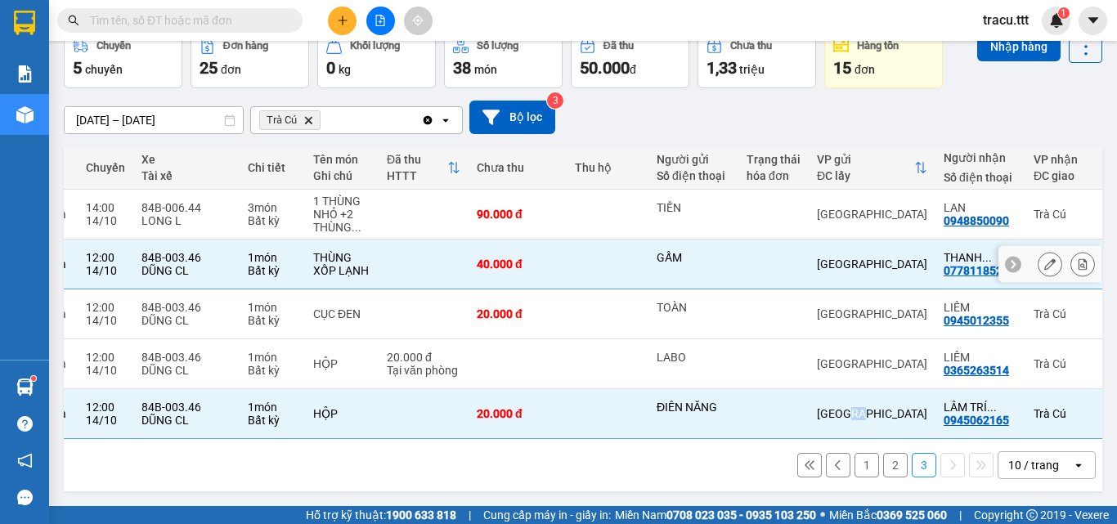
click at [1044, 258] on icon at bounding box center [1049, 263] width 11 height 11
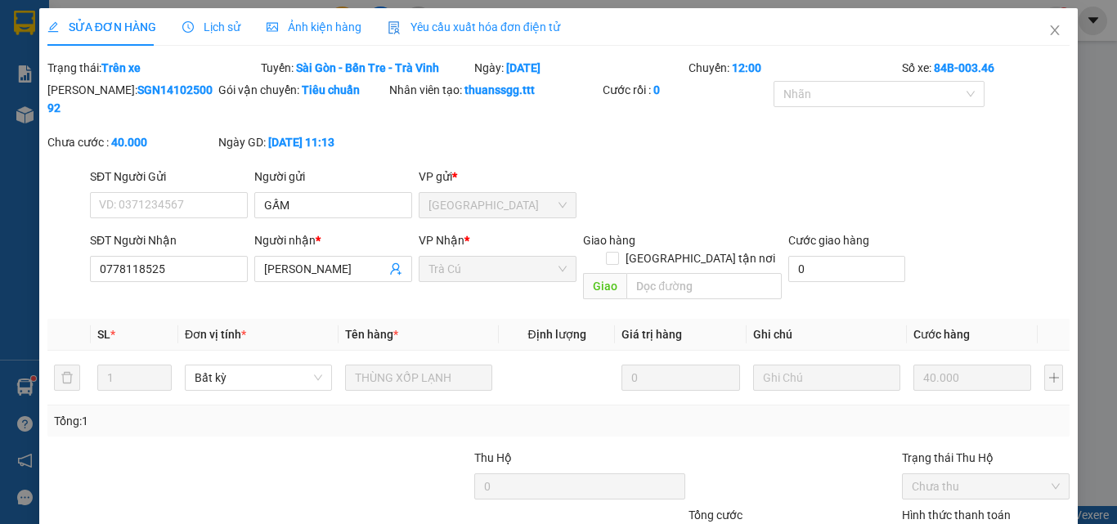
type input "GẤM"
type input "0778118525"
type input "[PERSON_NAME]"
type input "40.000"
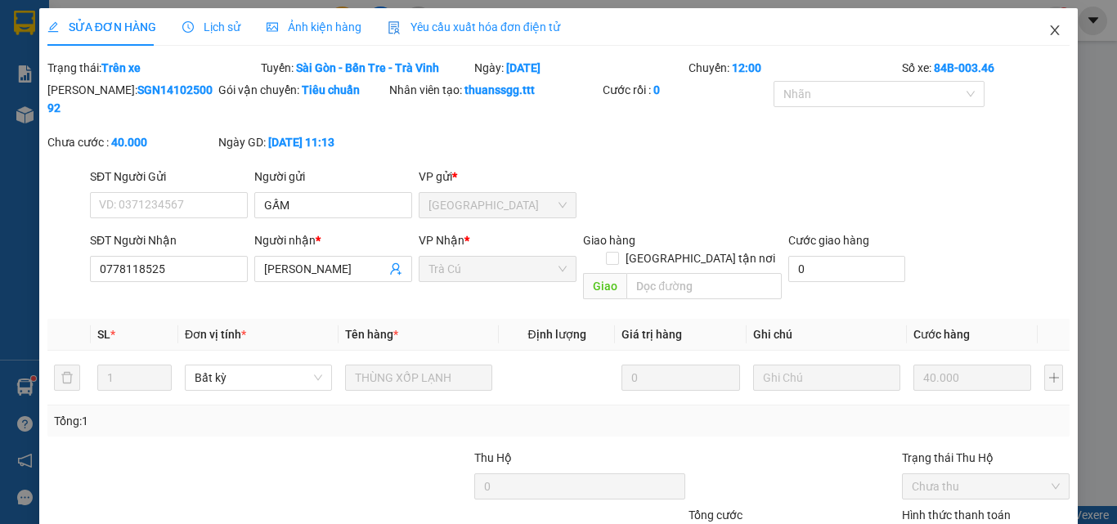
click at [1049, 25] on icon "close" at bounding box center [1055, 30] width 13 height 13
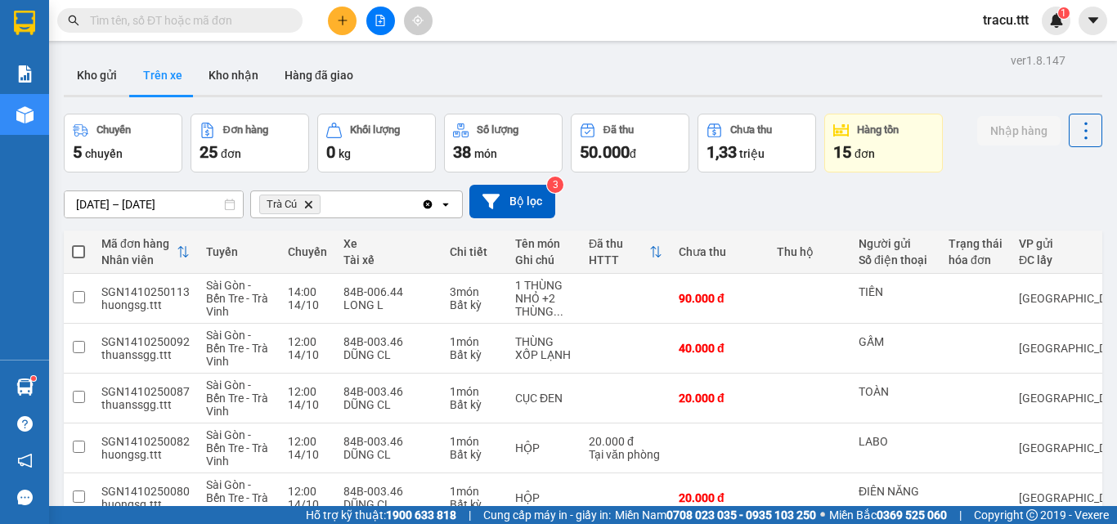
scroll to position [91, 0]
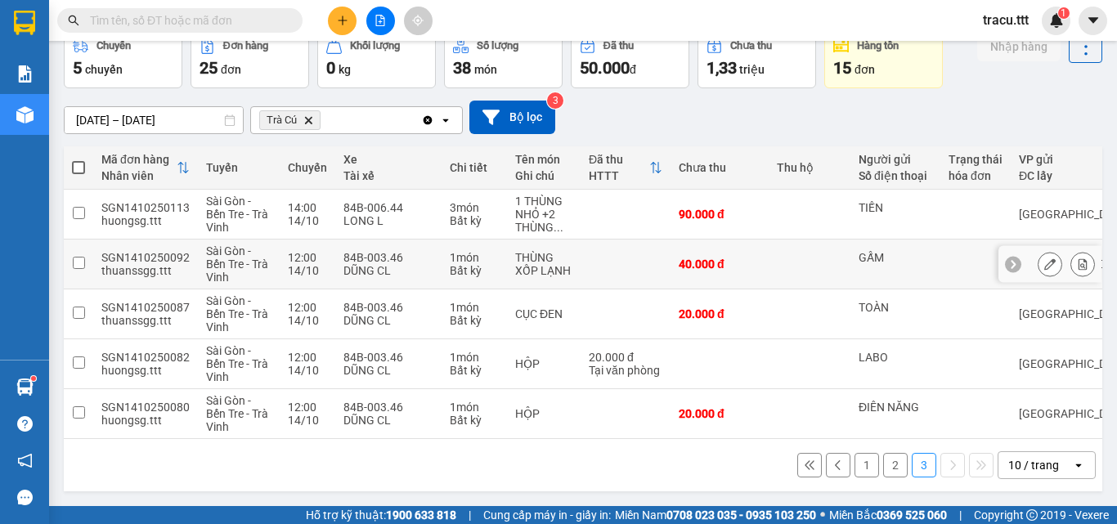
click at [752, 249] on td "40.000 đ" at bounding box center [720, 265] width 98 height 50
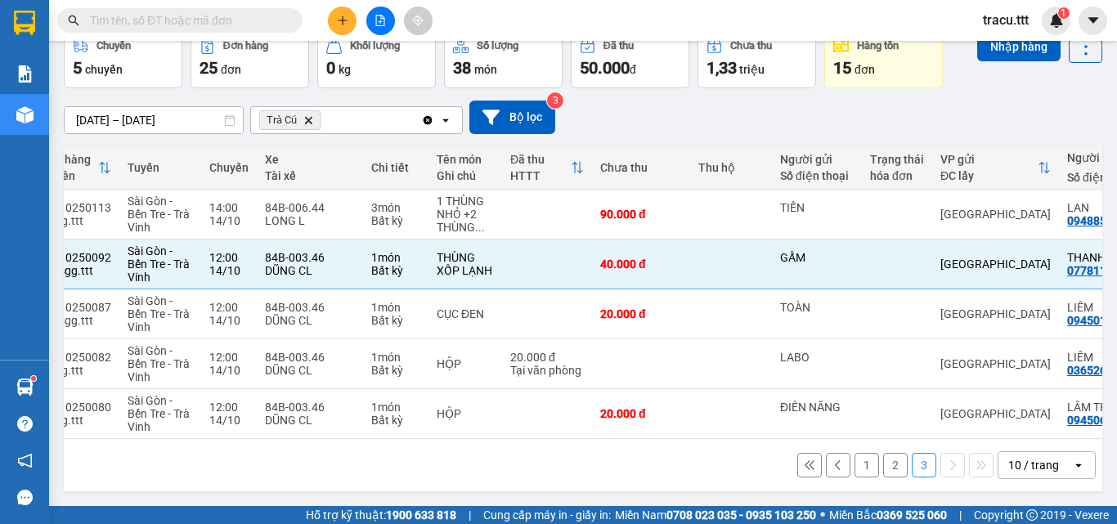
scroll to position [0, 112]
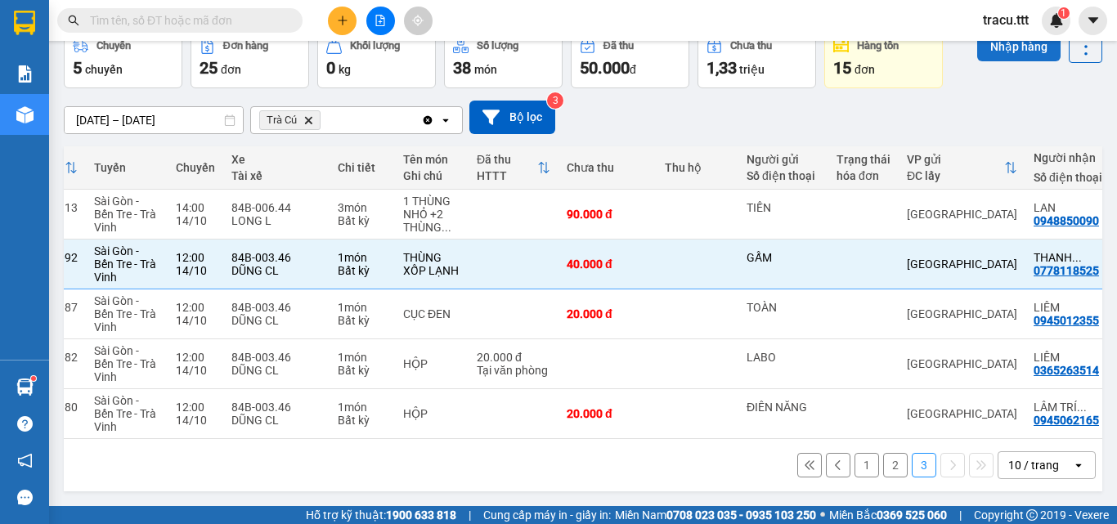
click at [1022, 47] on button "Nhập hàng" at bounding box center [1018, 46] width 83 height 29
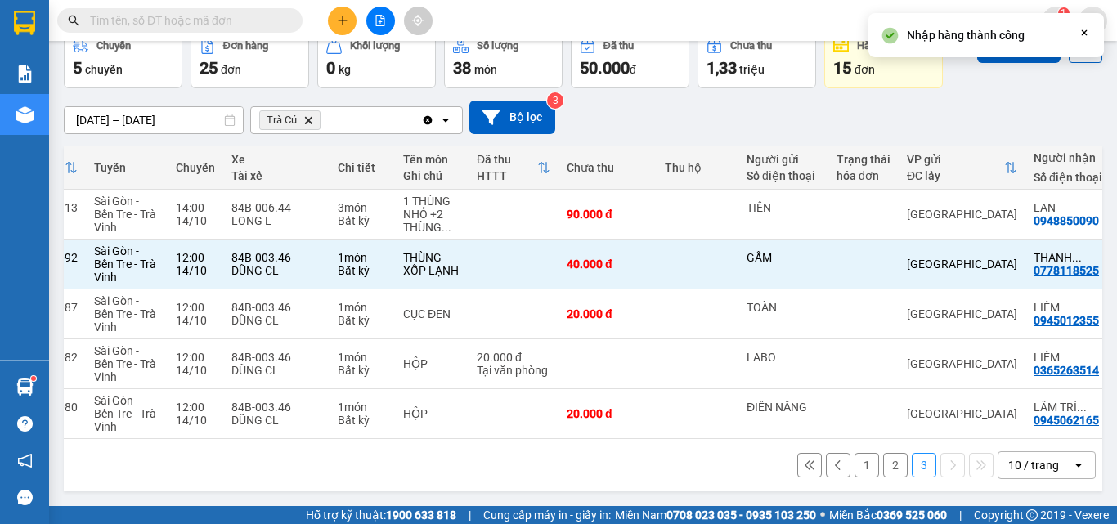
checkbox input "false"
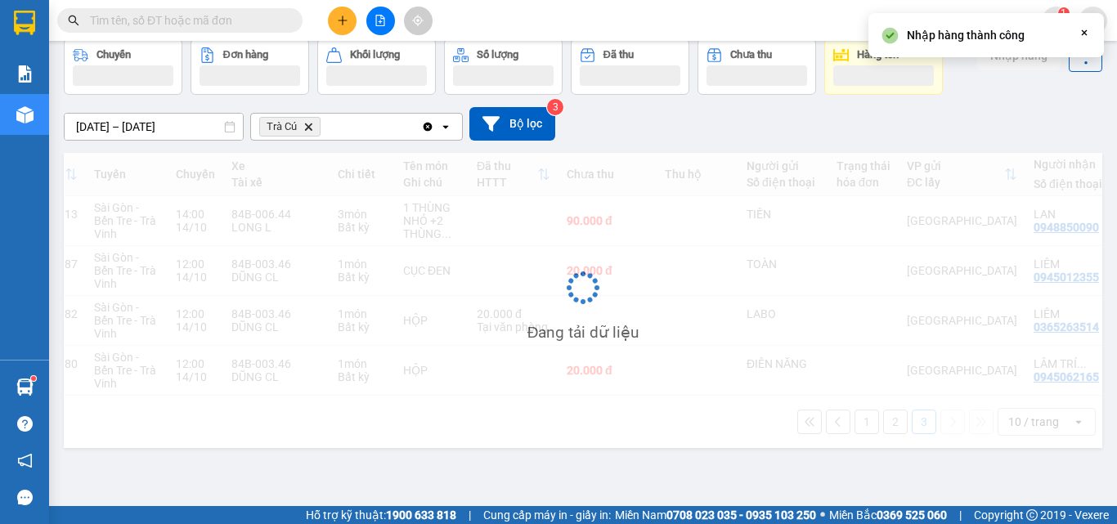
scroll to position [75, 0]
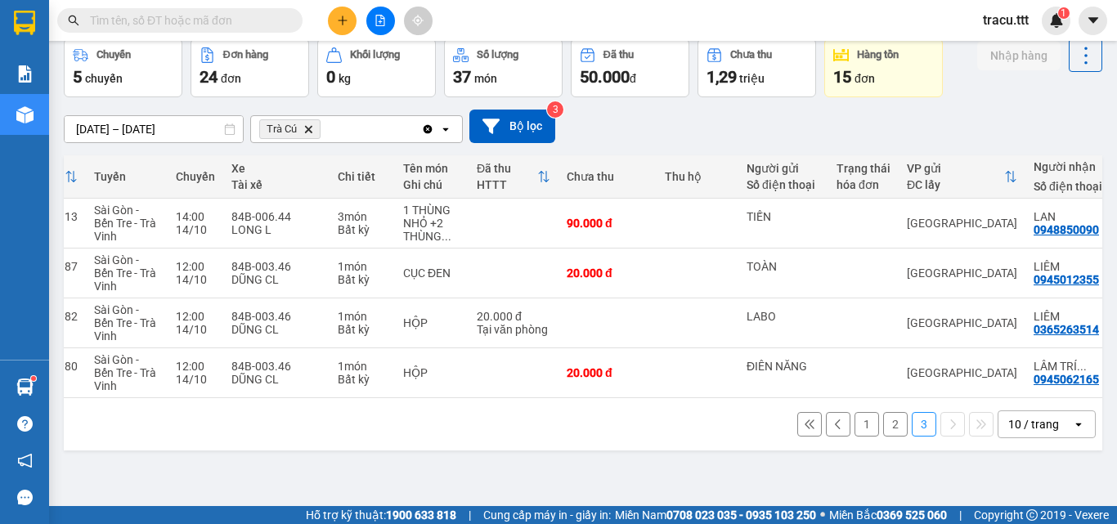
click at [89, 22] on span at bounding box center [179, 20] width 245 height 25
click at [96, 18] on input "text" at bounding box center [186, 20] width 193 height 18
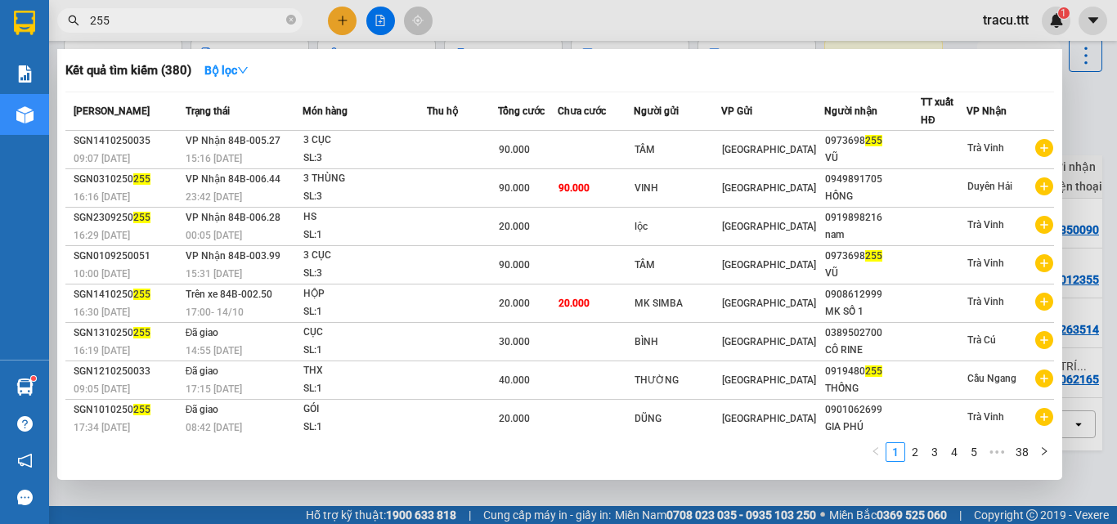
click at [114, 21] on input "255" at bounding box center [186, 20] width 193 height 18
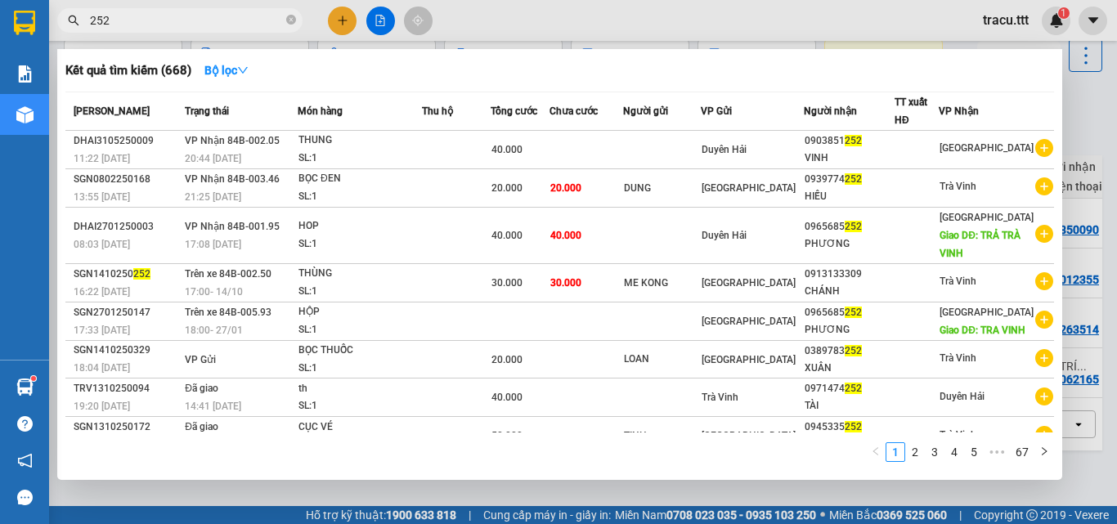
type input "252"
